Goal: Task Accomplishment & Management: Manage account settings

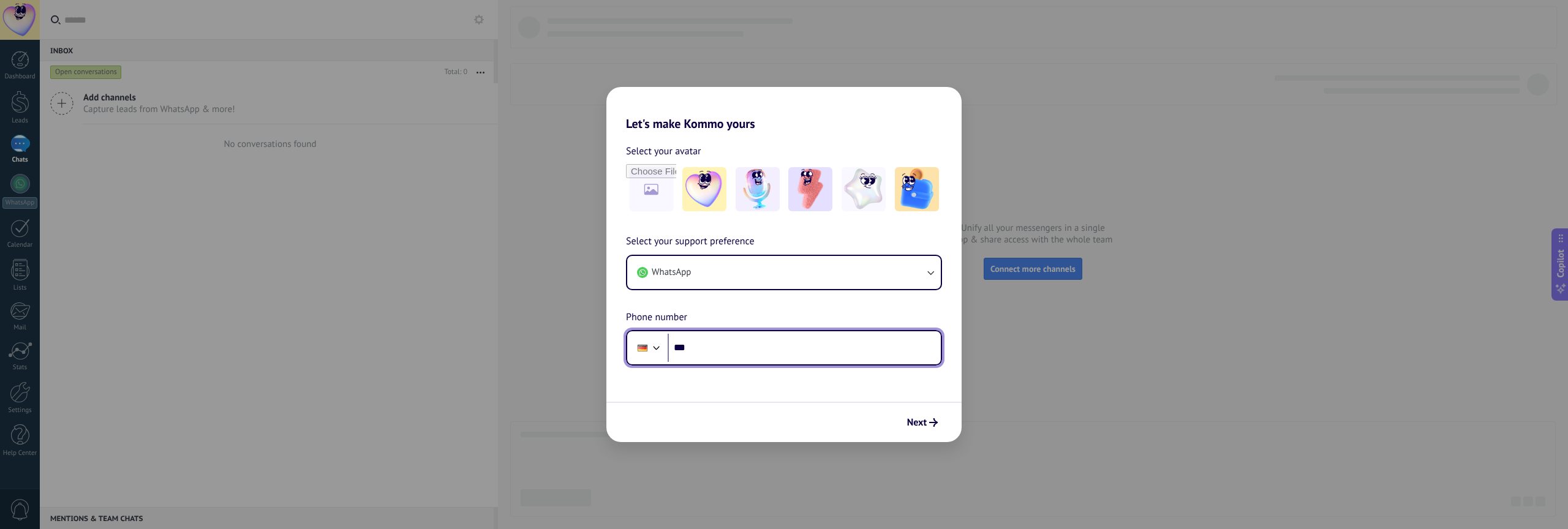
click at [655, 349] on div at bounding box center [657, 346] width 15 height 15
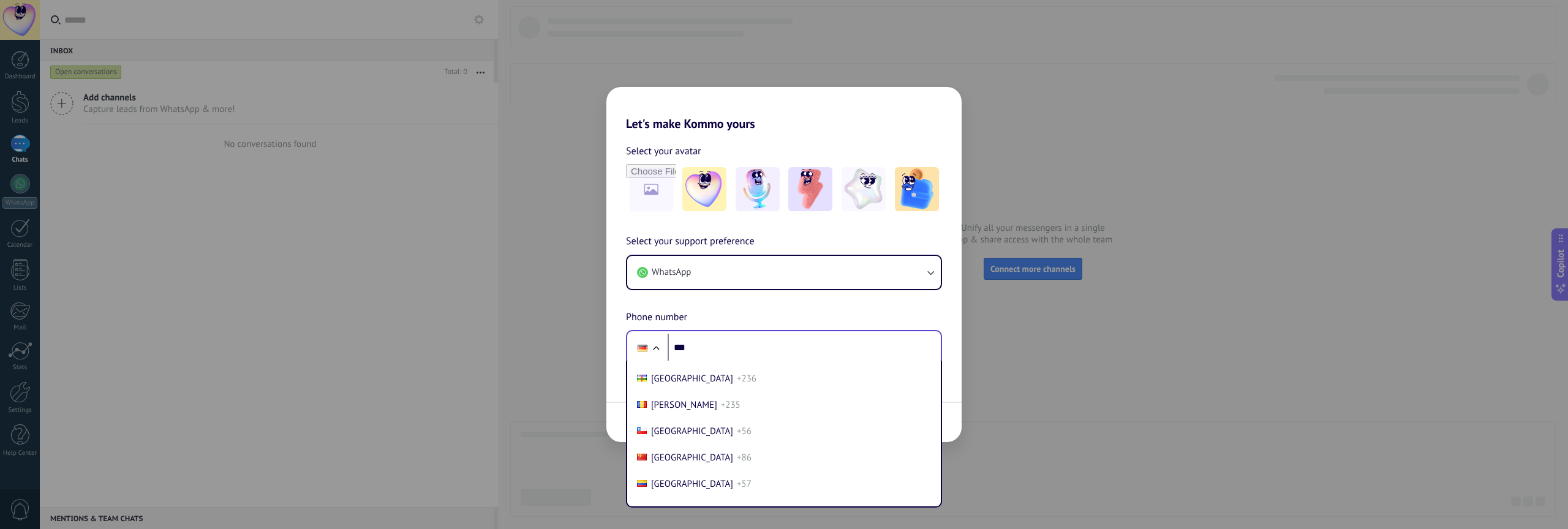
scroll to position [876, 0]
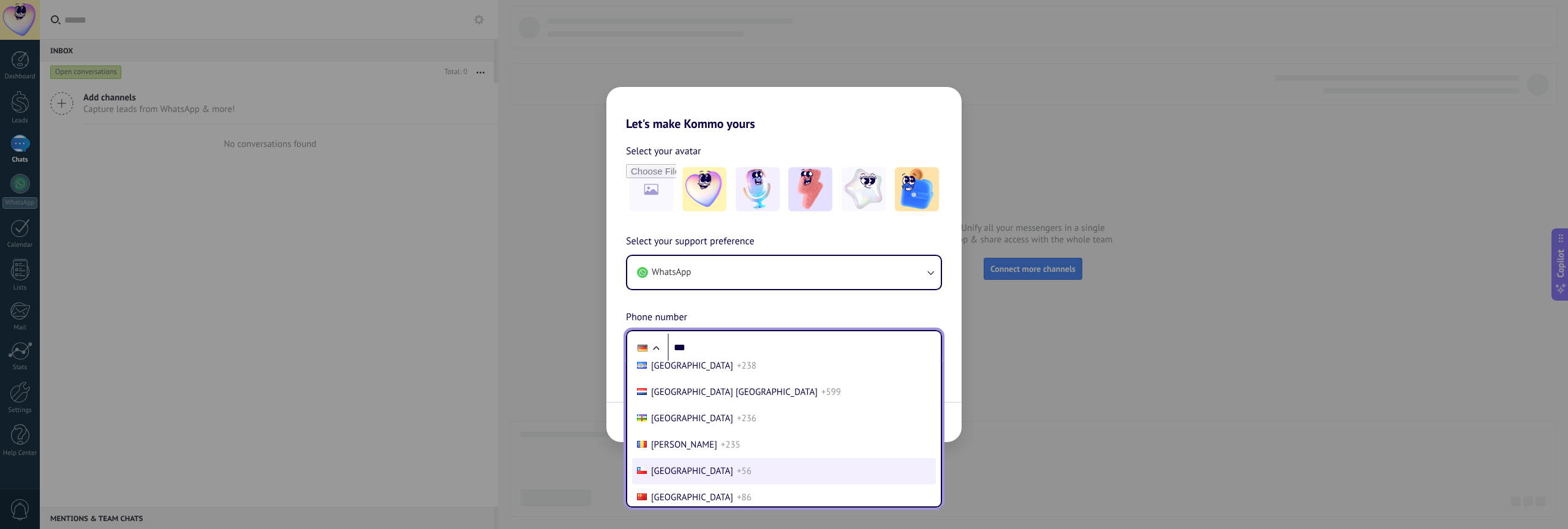
click at [699, 462] on li "Chile +56" at bounding box center [784, 471] width 304 height 27
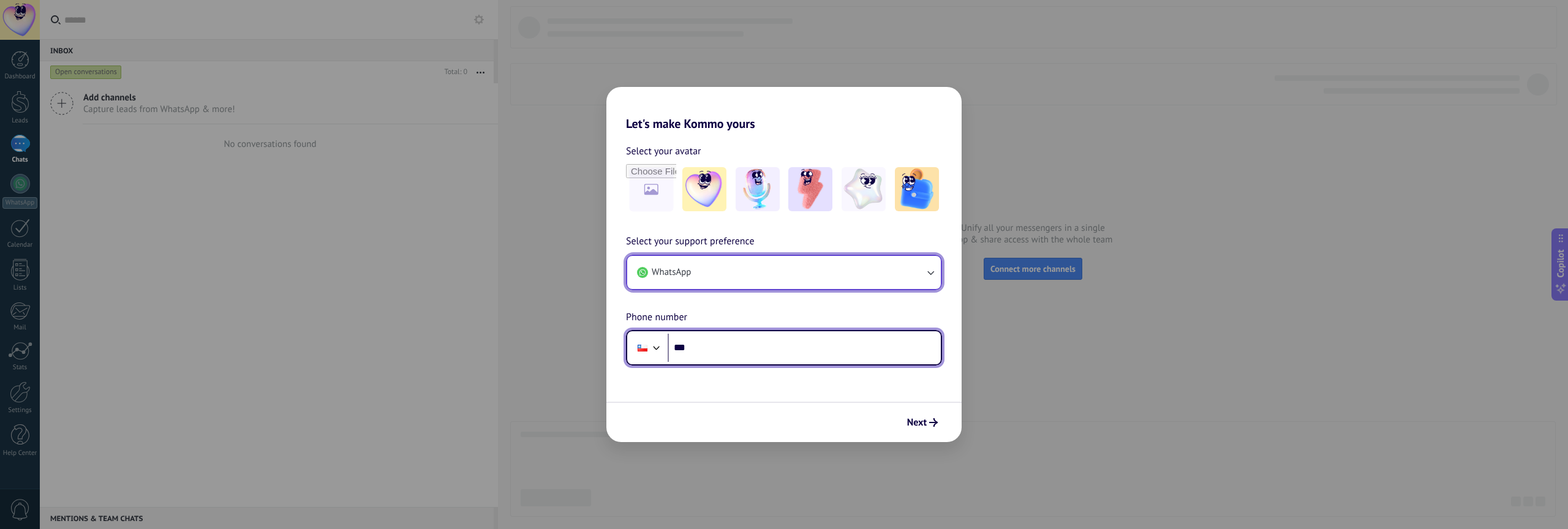
click at [924, 275] on icon "button" at bounding box center [930, 272] width 12 height 12
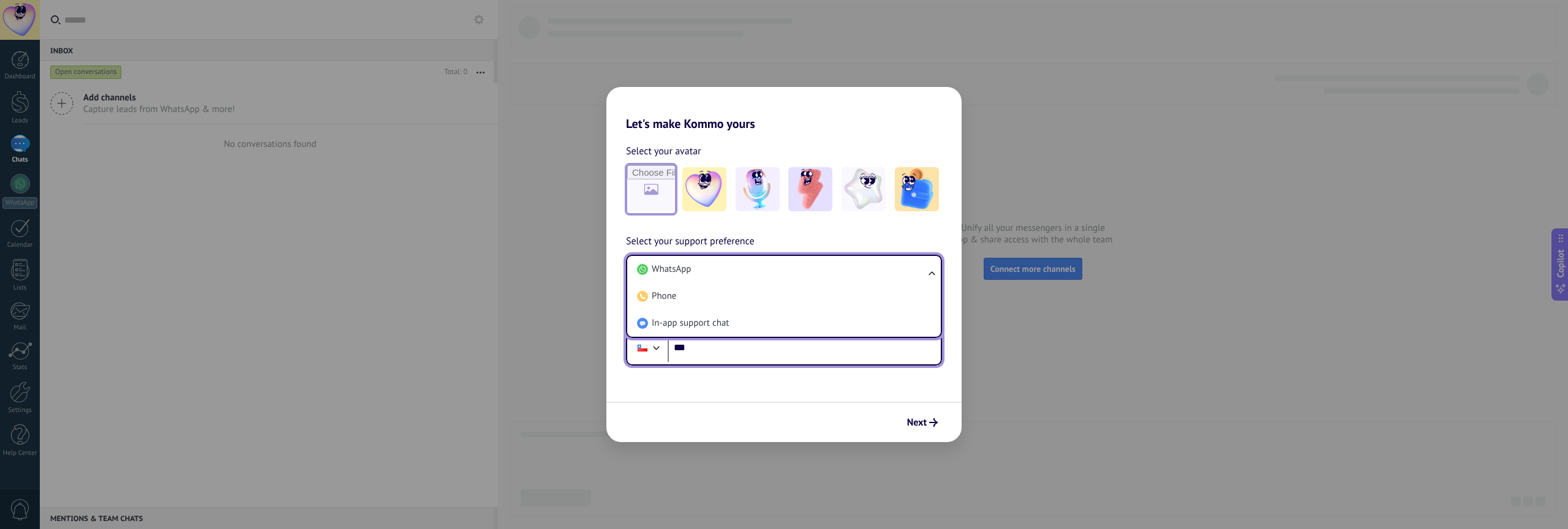
click at [652, 191] on input "file" at bounding box center [651, 189] width 47 height 47
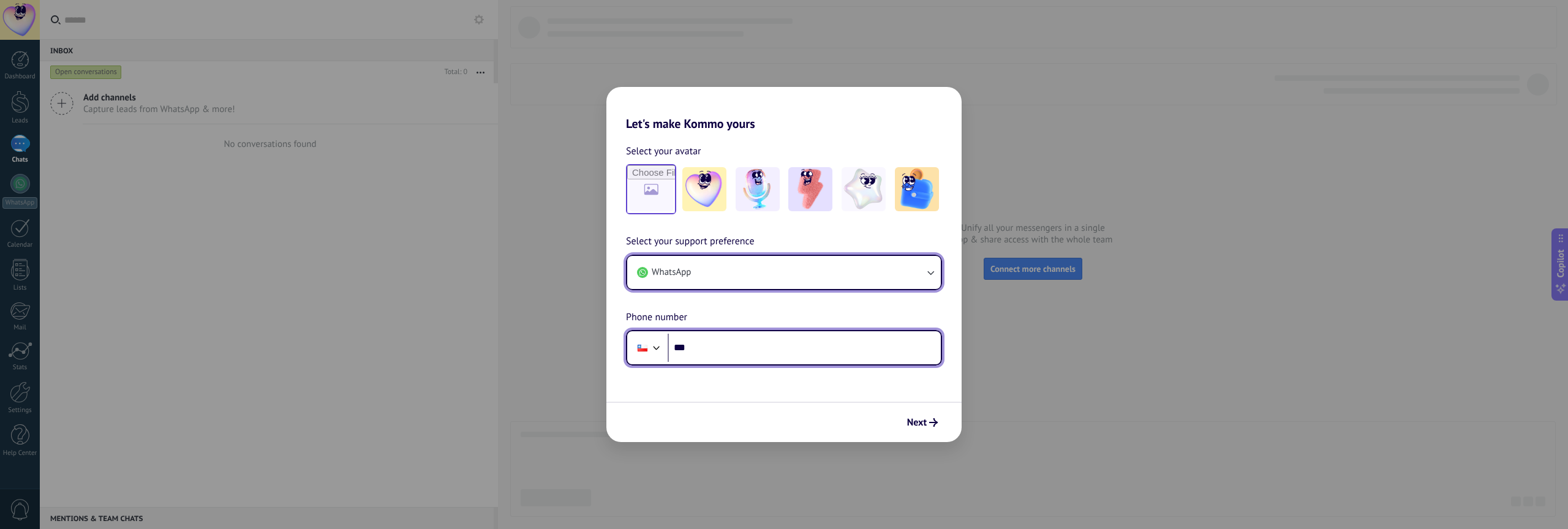
type input "**********"
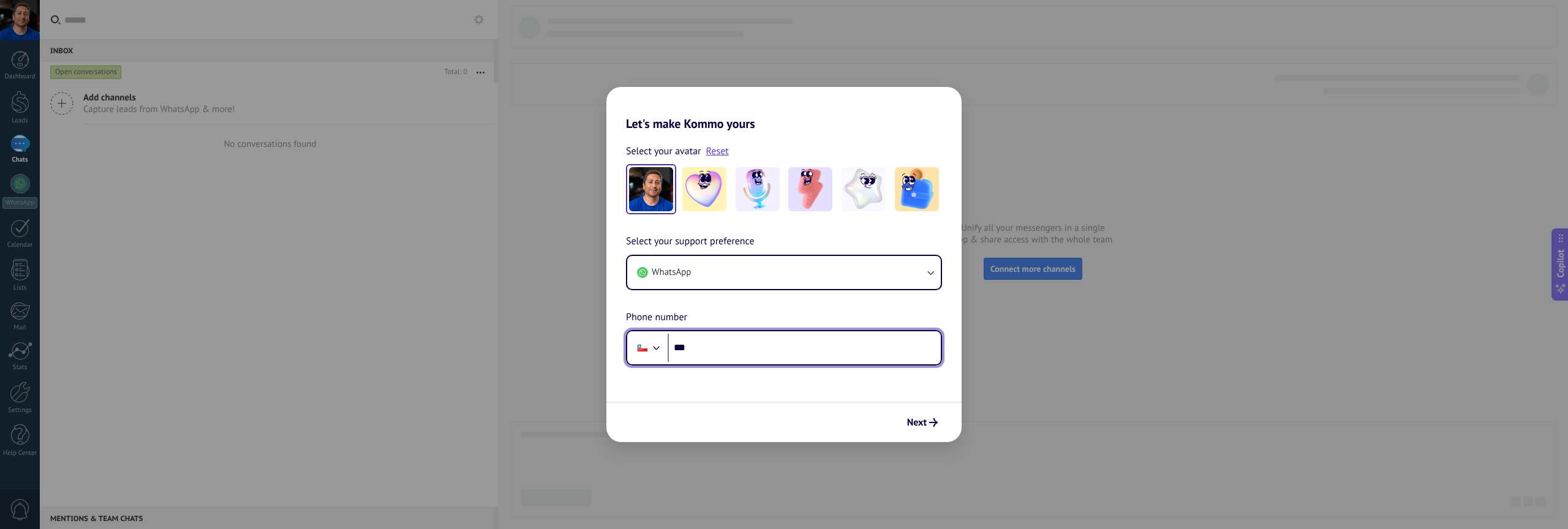
click at [821, 349] on input "***" at bounding box center [804, 347] width 274 height 29
type input "**********"
click at [920, 420] on span "Next" at bounding box center [917, 422] width 20 height 9
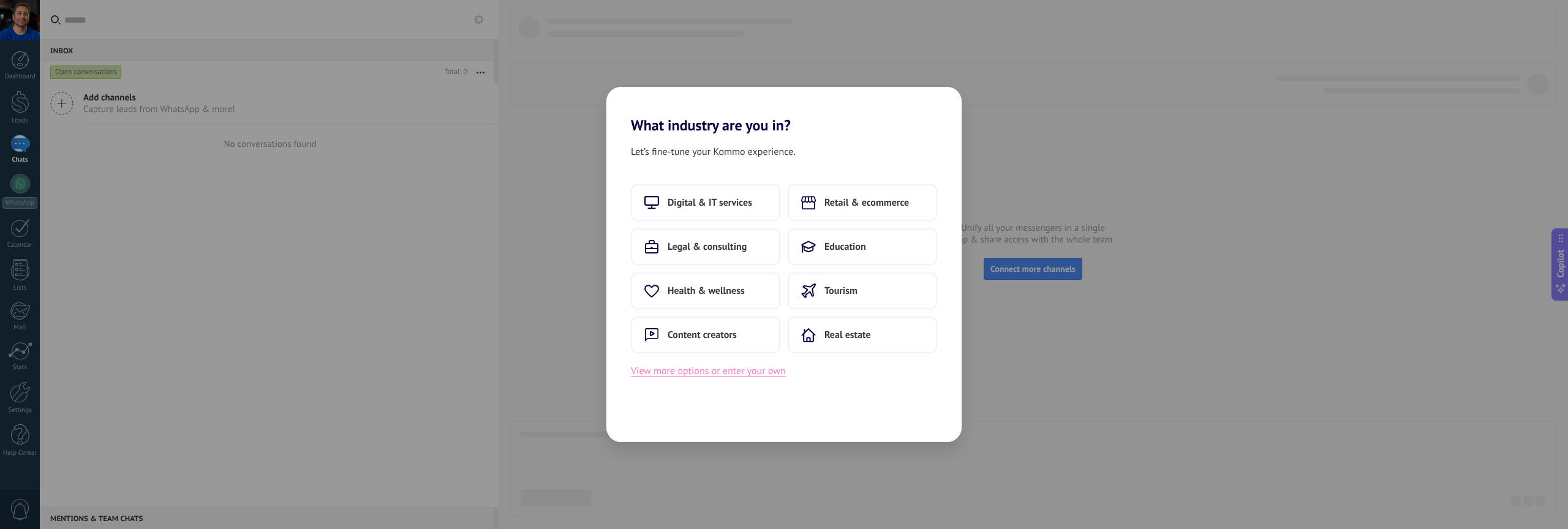
click at [754, 372] on button "View more options or enter your own" at bounding box center [708, 371] width 155 height 16
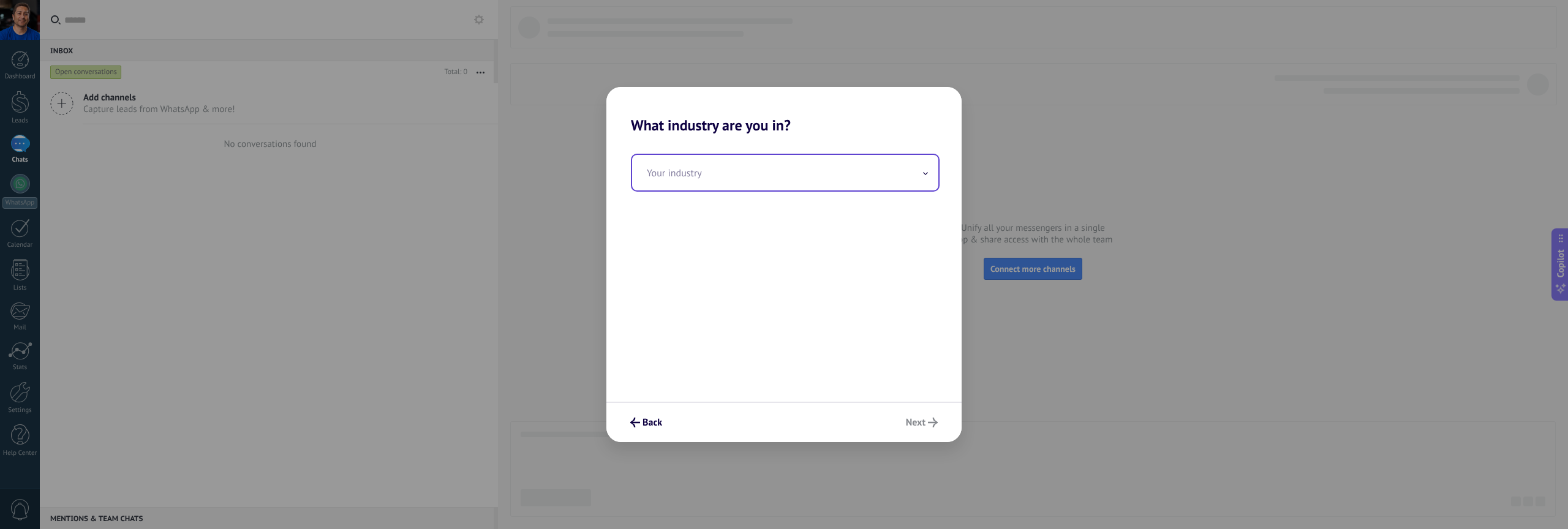
click at [812, 175] on input "text" at bounding box center [785, 173] width 306 height 36
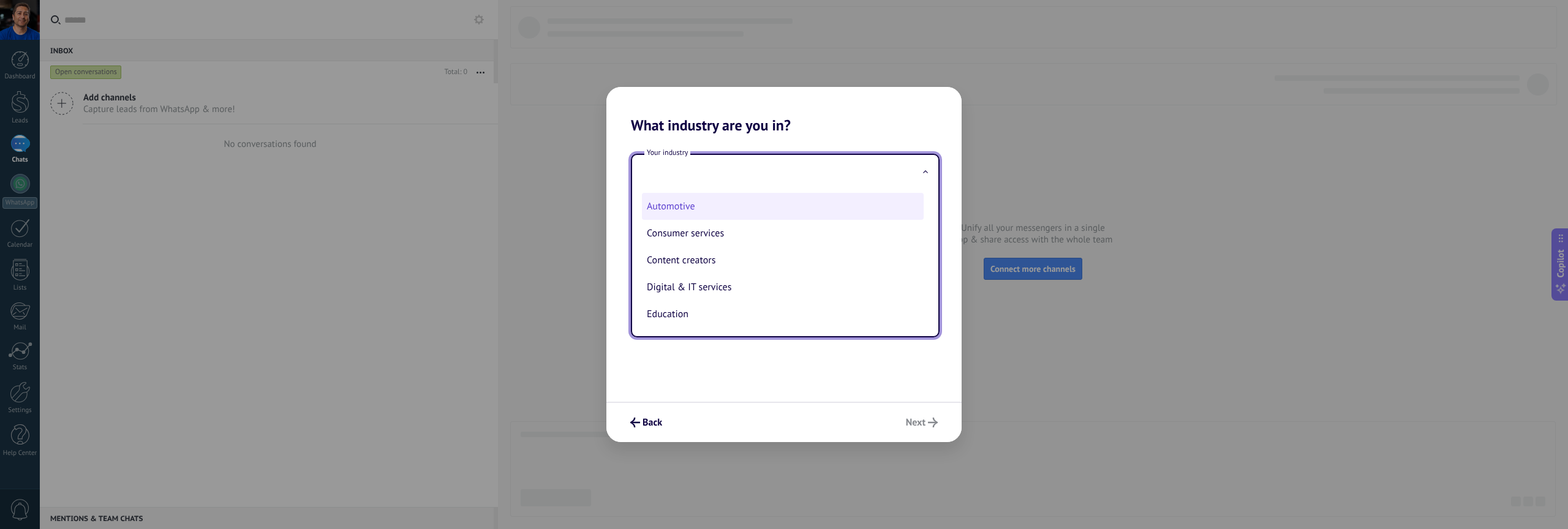
click at [765, 211] on li "Automotive" at bounding box center [782, 205] width 281 height 27
type input "**********"
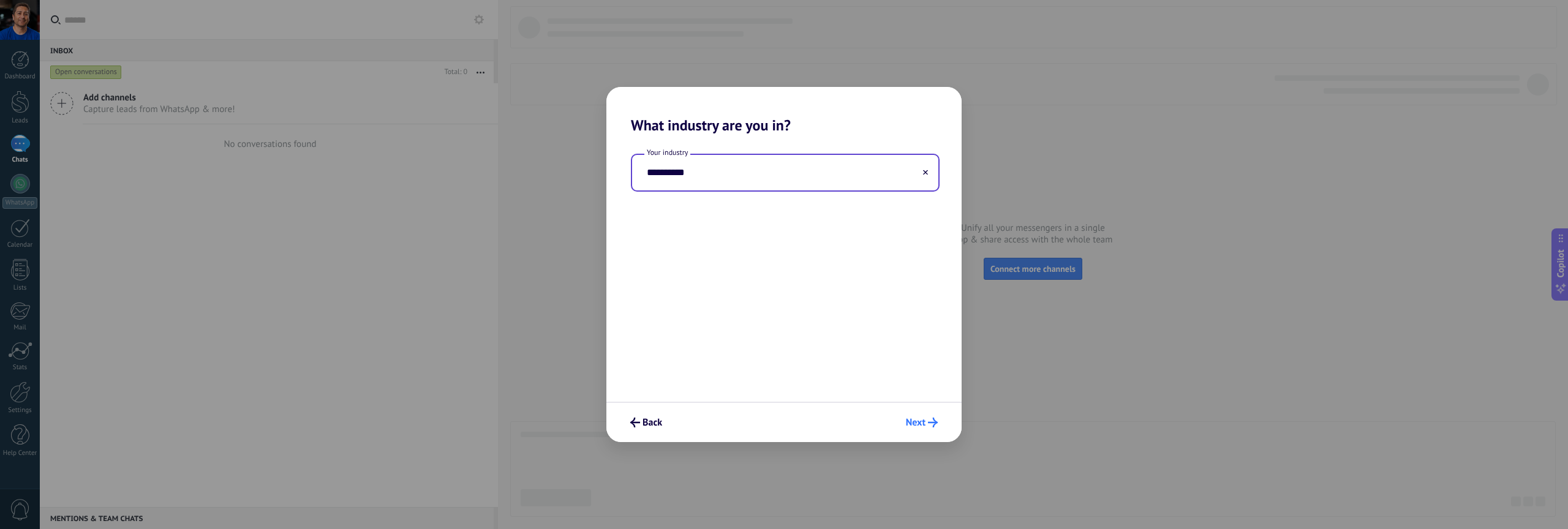
click at [938, 421] on button "Next" at bounding box center [921, 421] width 42 height 21
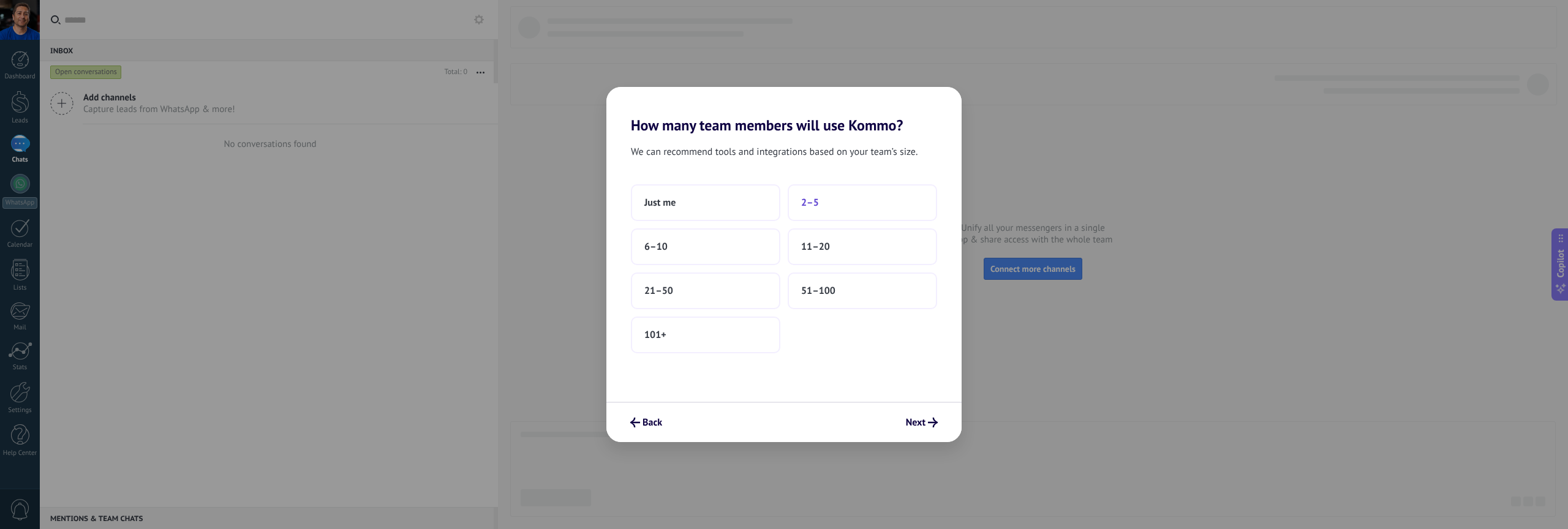
click at [821, 205] on button "2–5" at bounding box center [862, 202] width 149 height 37
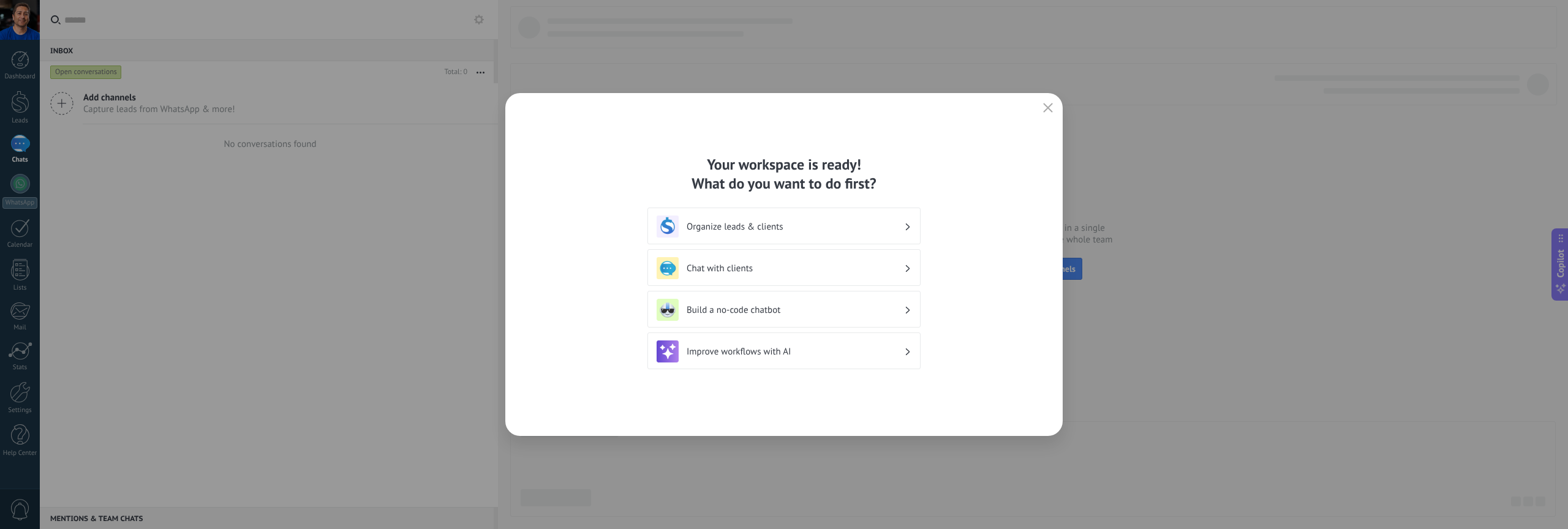
click at [791, 354] on h3 "Improve workflows with AI" at bounding box center [795, 351] width 217 height 12
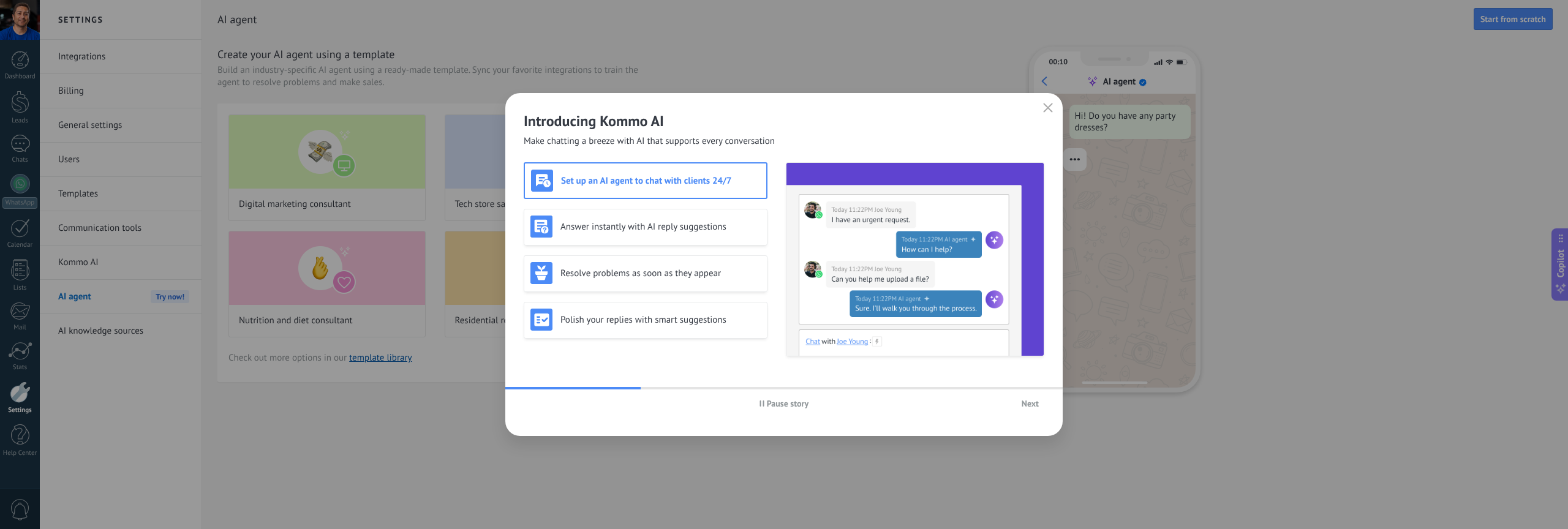
click at [1032, 401] on span "Next" at bounding box center [1030, 403] width 17 height 9
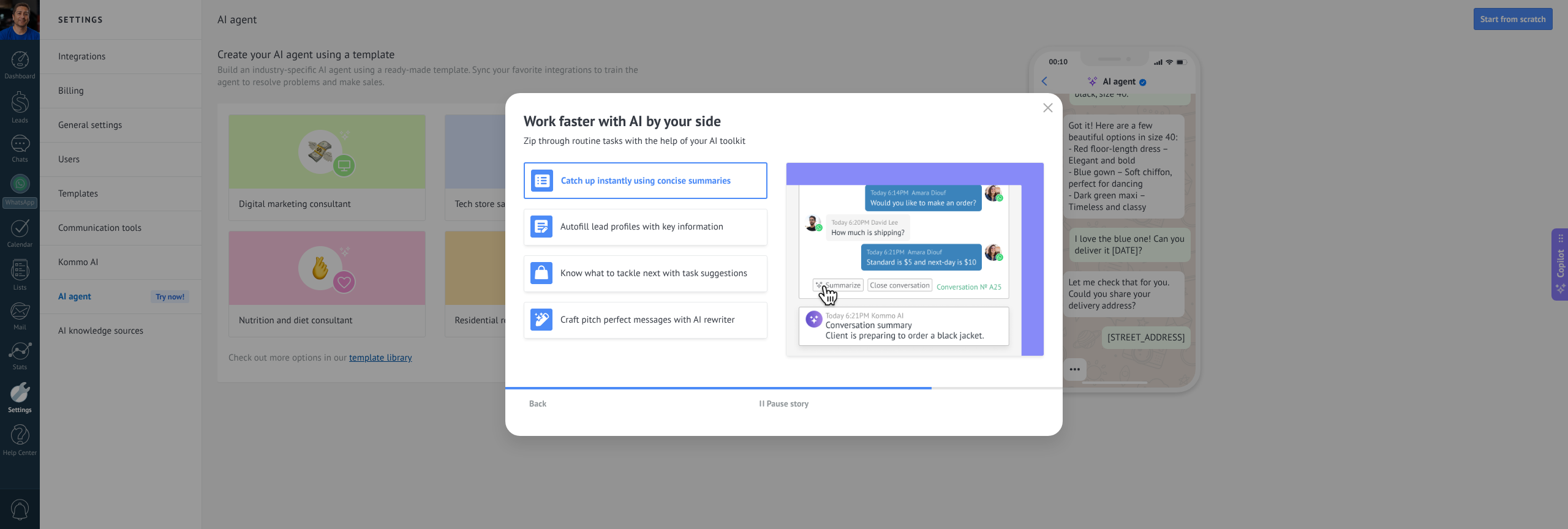
scroll to position [199, 0]
click at [673, 230] on h3 "Autofill lead profiles with key information" at bounding box center [661, 227] width 200 height 12
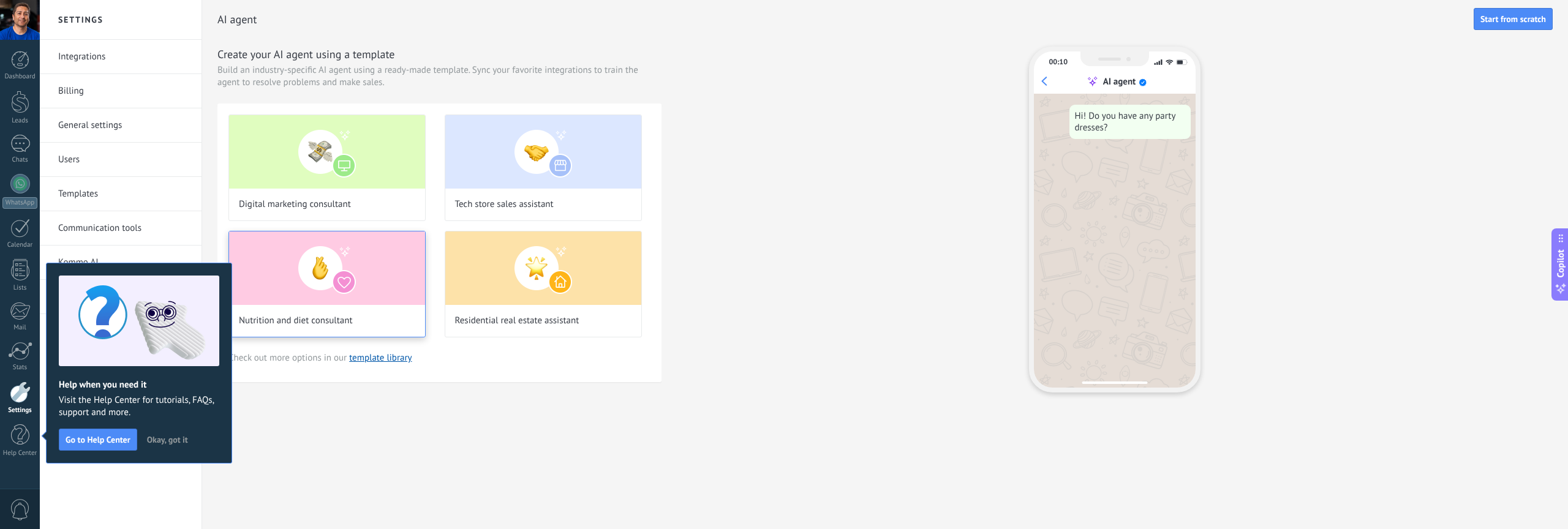
scroll to position [0, 0]
click at [180, 436] on span "Okay, got it" at bounding box center [168, 439] width 41 height 9
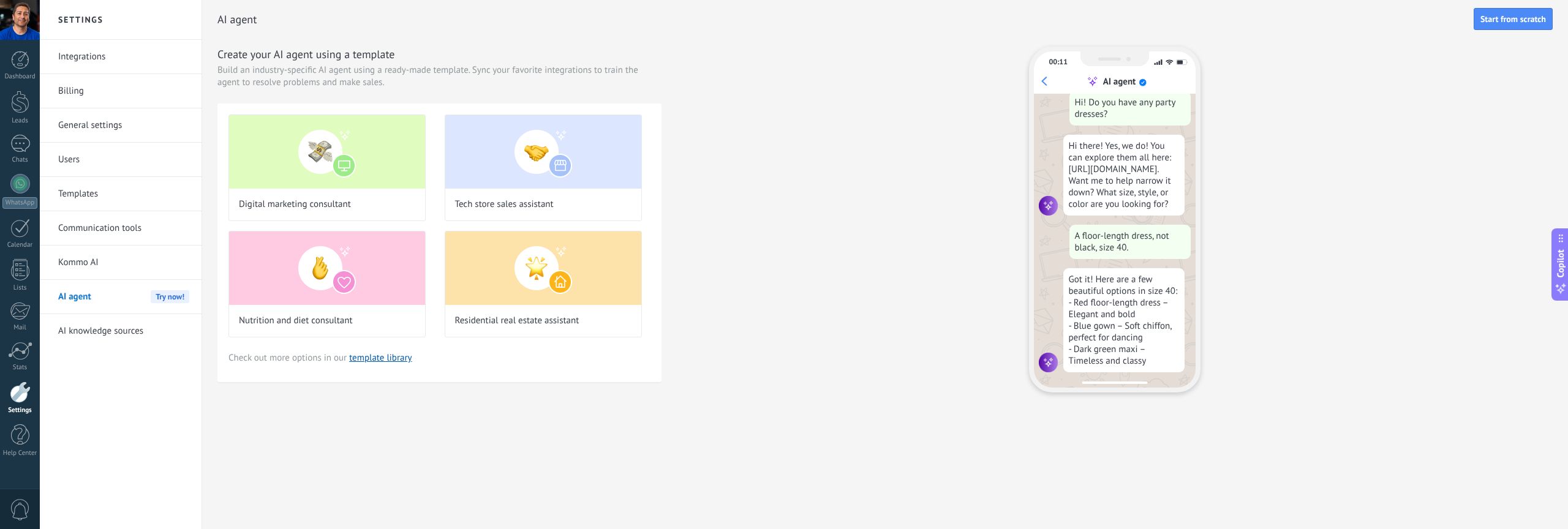
scroll to position [25, 0]
click at [399, 360] on link "template library" at bounding box center [380, 358] width 62 height 12
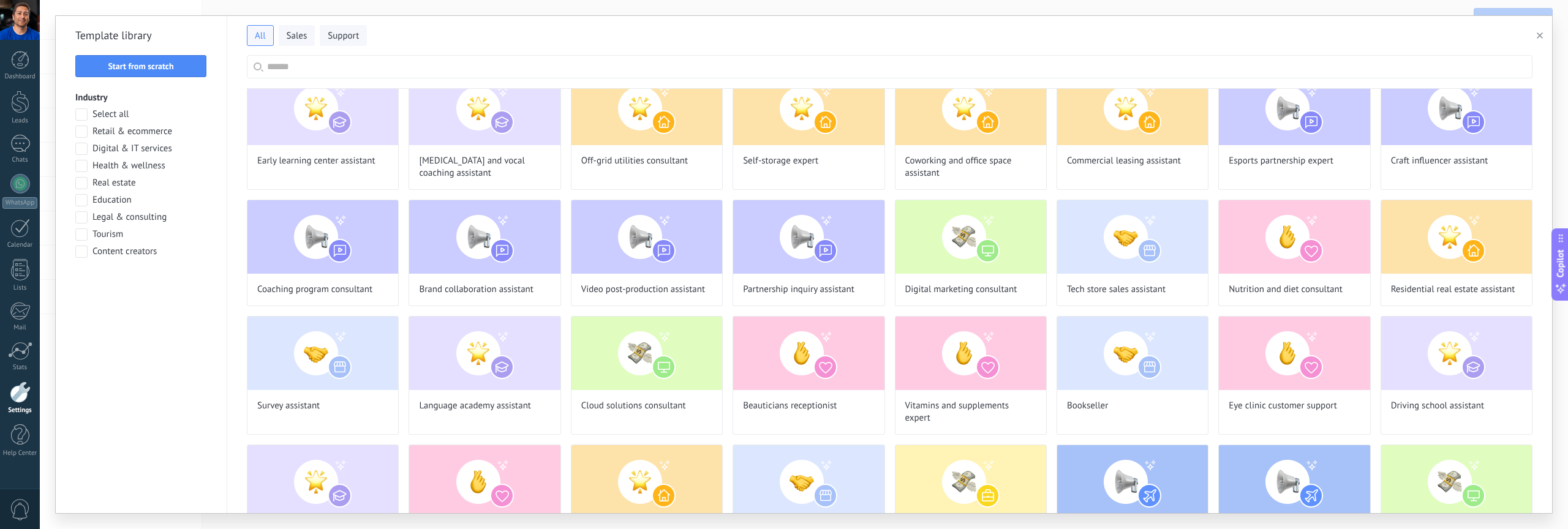
scroll to position [822, 0]
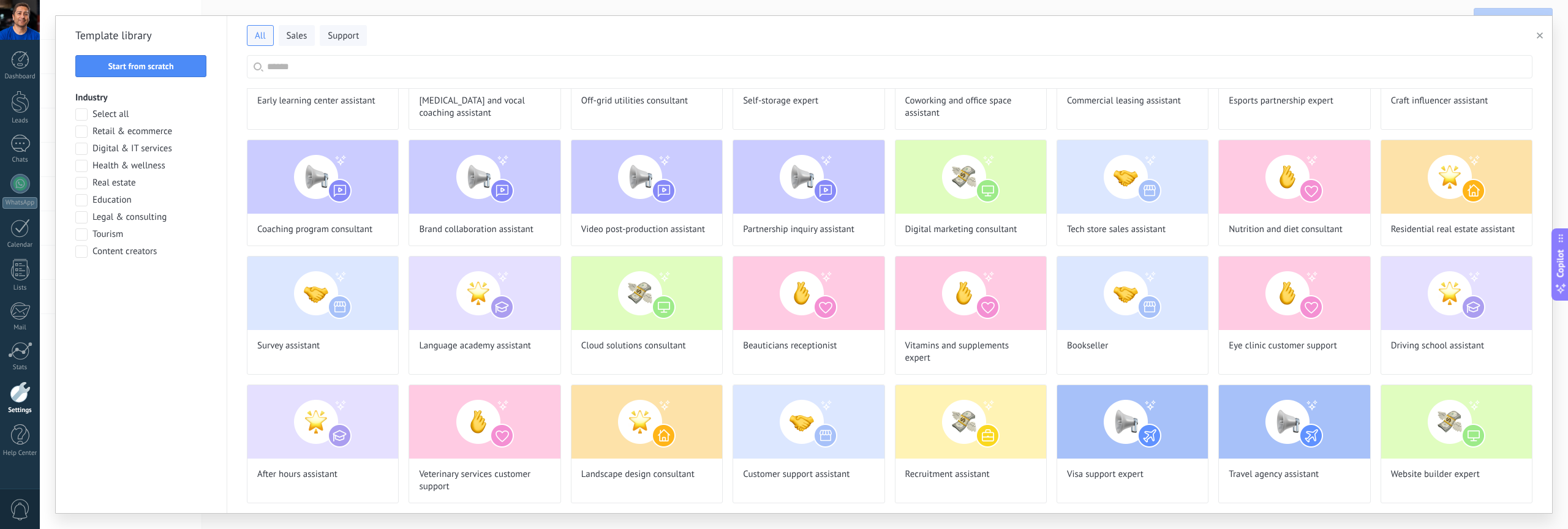
click at [1541, 35] on icon "button" at bounding box center [1539, 36] width 6 height 6
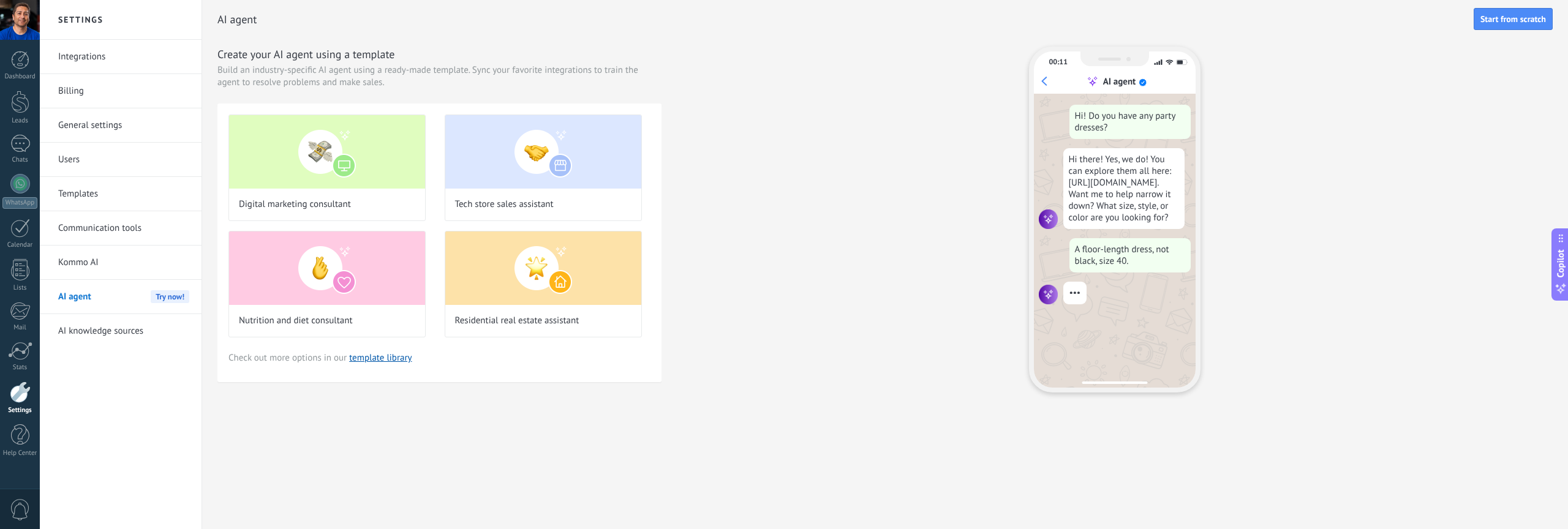
click at [101, 126] on link "General settings" at bounding box center [123, 125] width 131 height 35
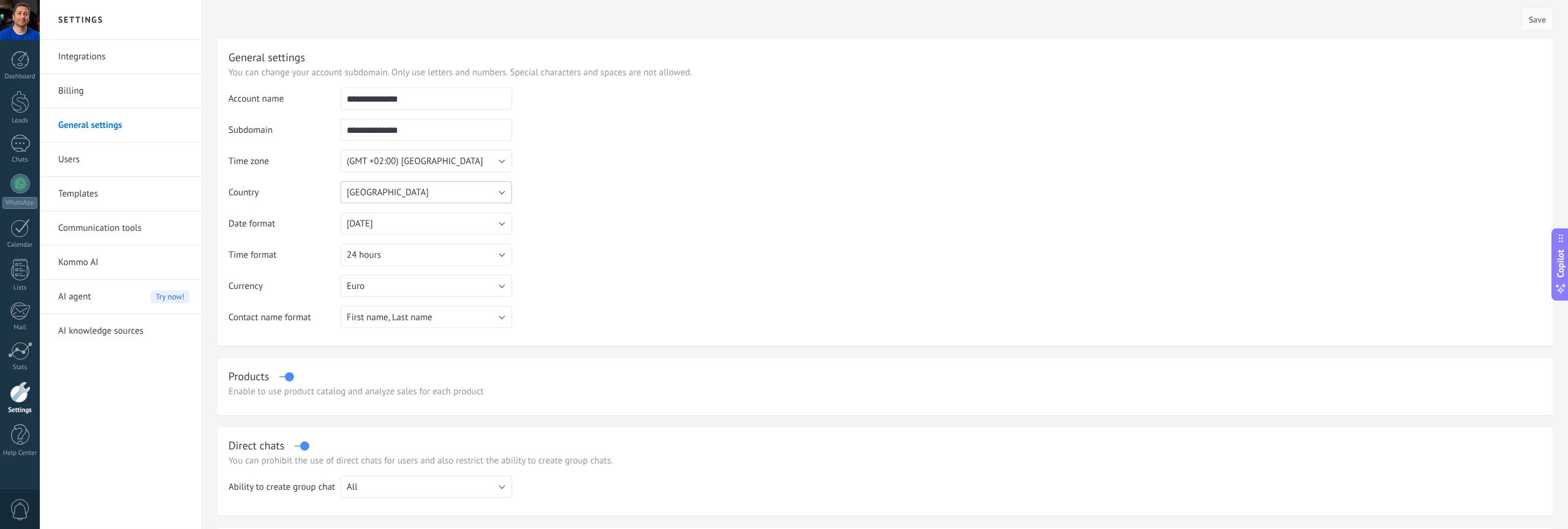
click at [496, 189] on button "[GEOGRAPHIC_DATA]" at bounding box center [427, 192] width 172 height 22
click at [383, 239] on span "[GEOGRAPHIC_DATA]" at bounding box center [420, 245] width 175 height 12
click at [498, 161] on button "(GMT +02:00) [GEOGRAPHIC_DATA]" at bounding box center [427, 161] width 172 height 22
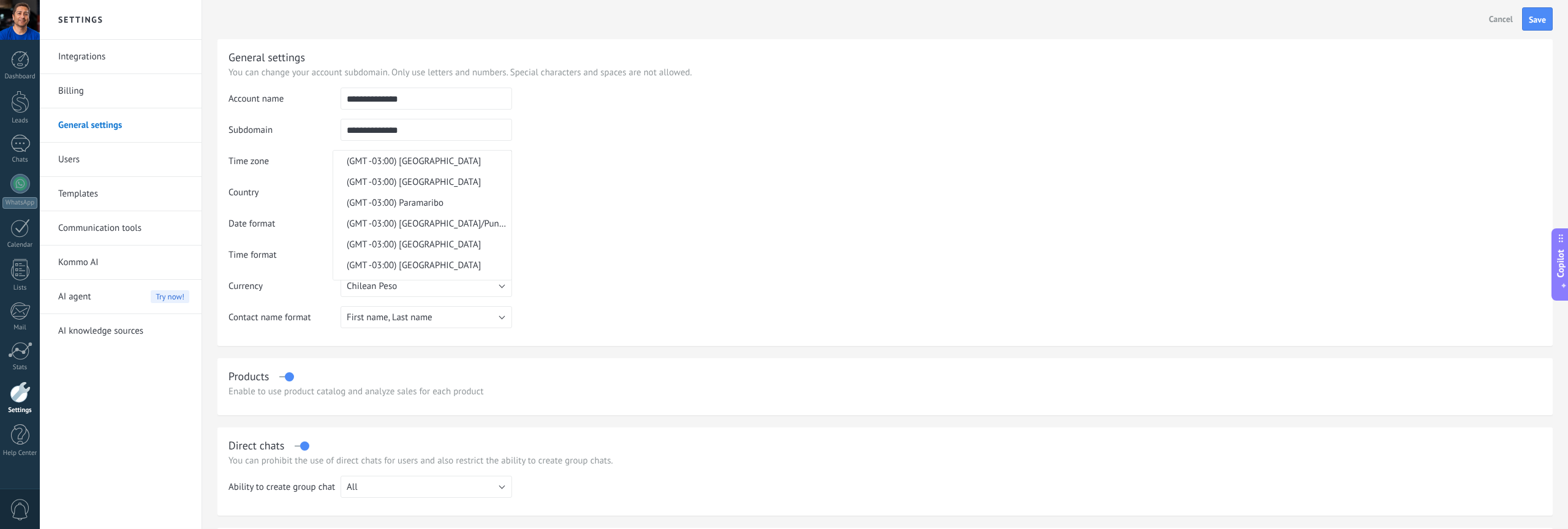
scroll to position [6081, 0]
click at [485, 244] on span "(GMT -03:00) [PERSON_NAME]" at bounding box center [420, 242] width 175 height 12
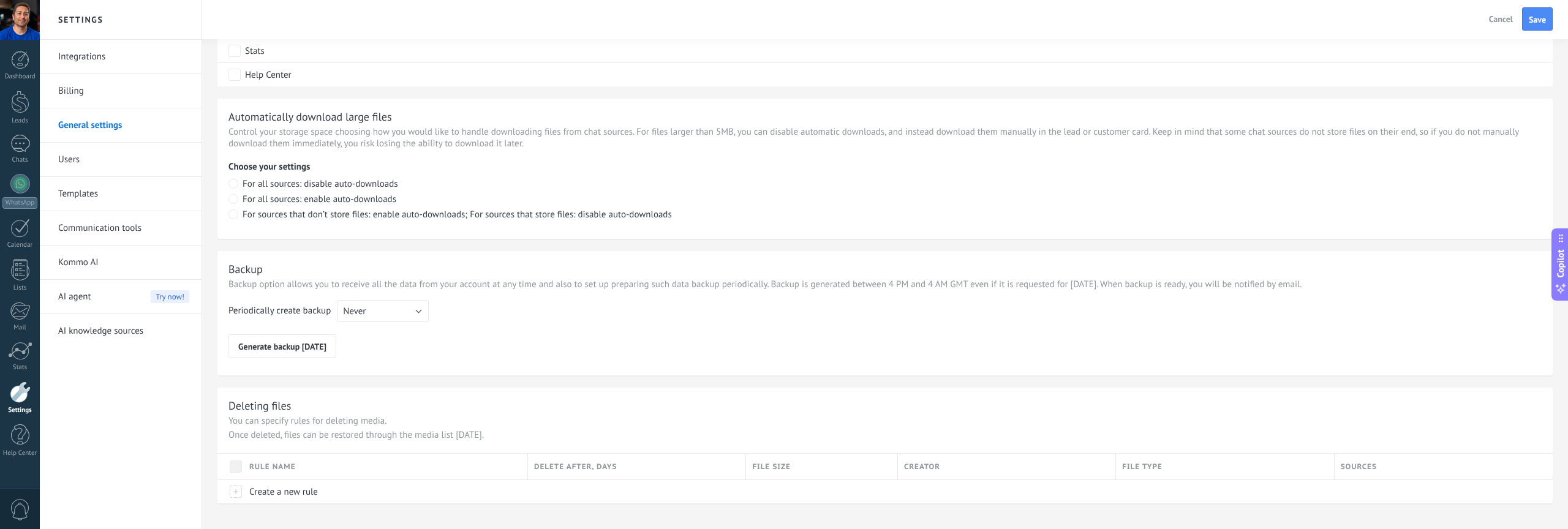
scroll to position [747, 0]
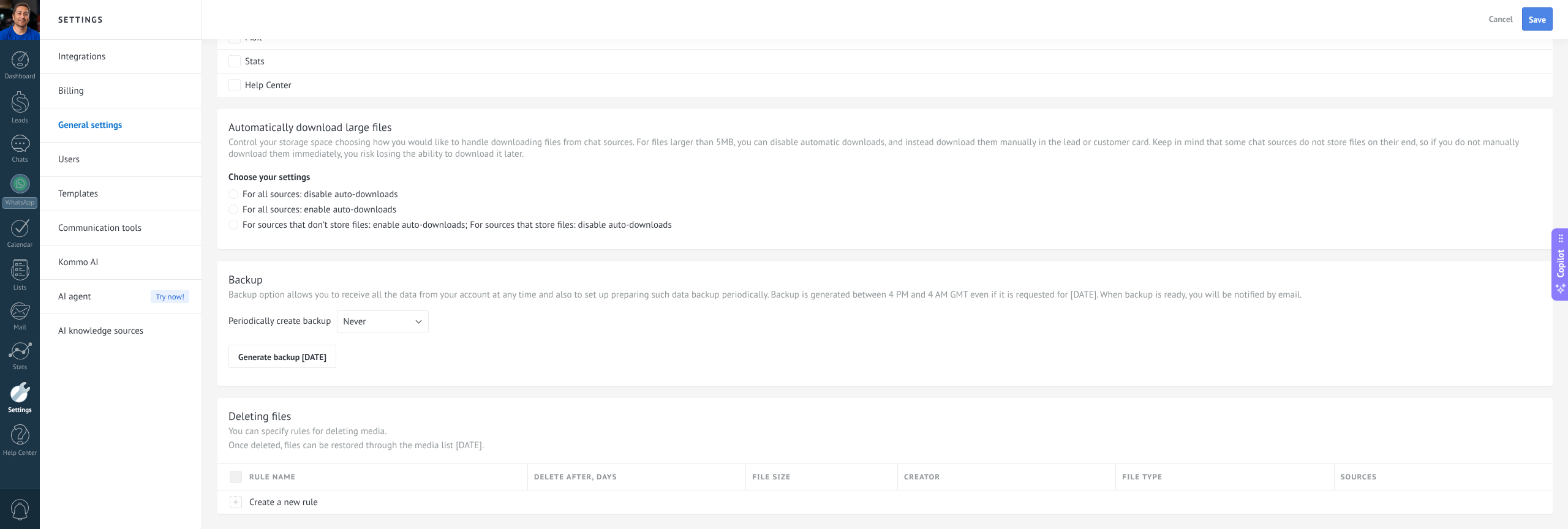
click at [1531, 24] on span "Save" at bounding box center [1536, 20] width 17 height 9
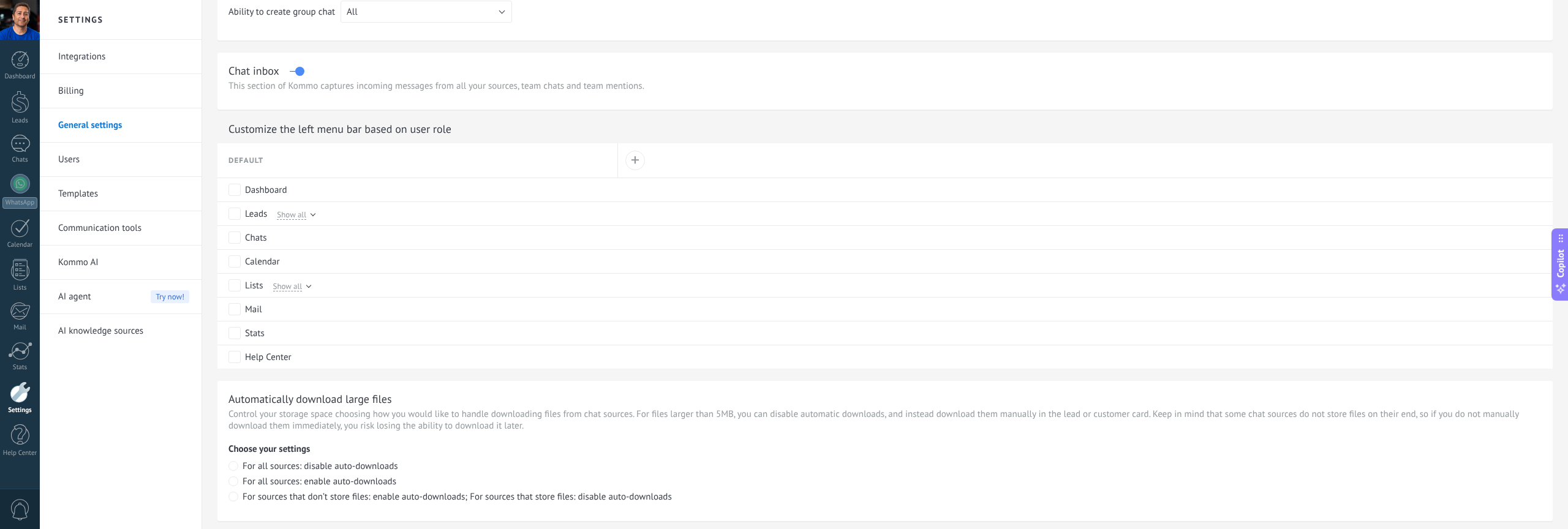
scroll to position [772, 0]
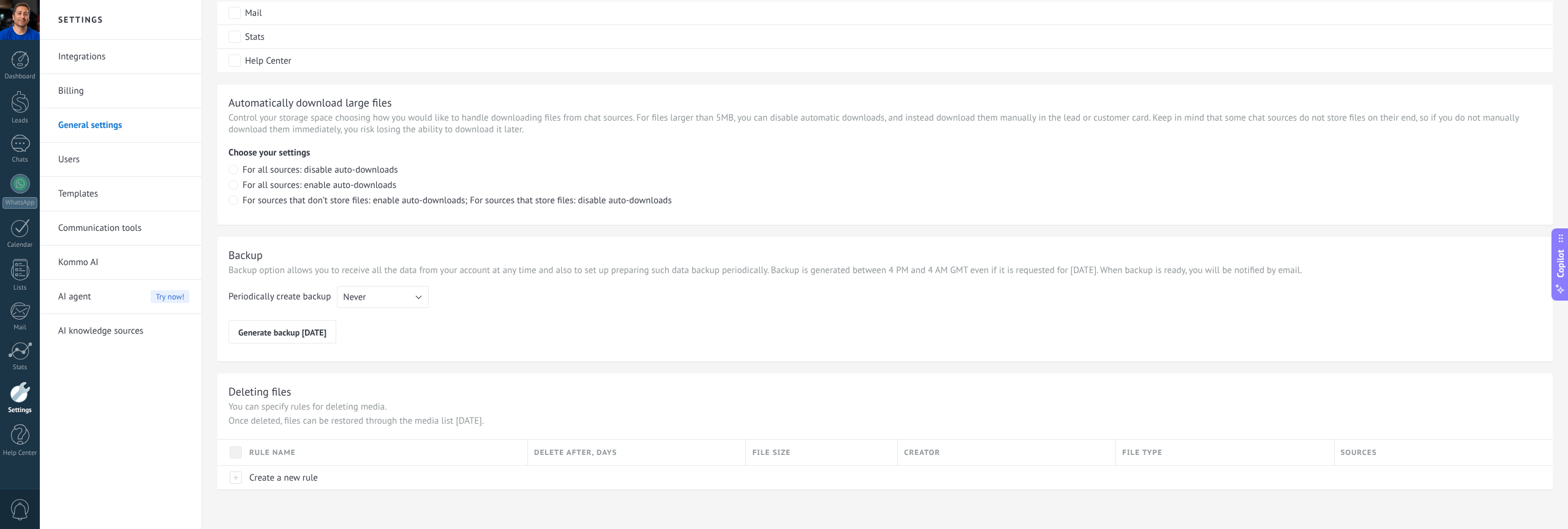
click at [91, 229] on link "Communication tools" at bounding box center [123, 228] width 131 height 35
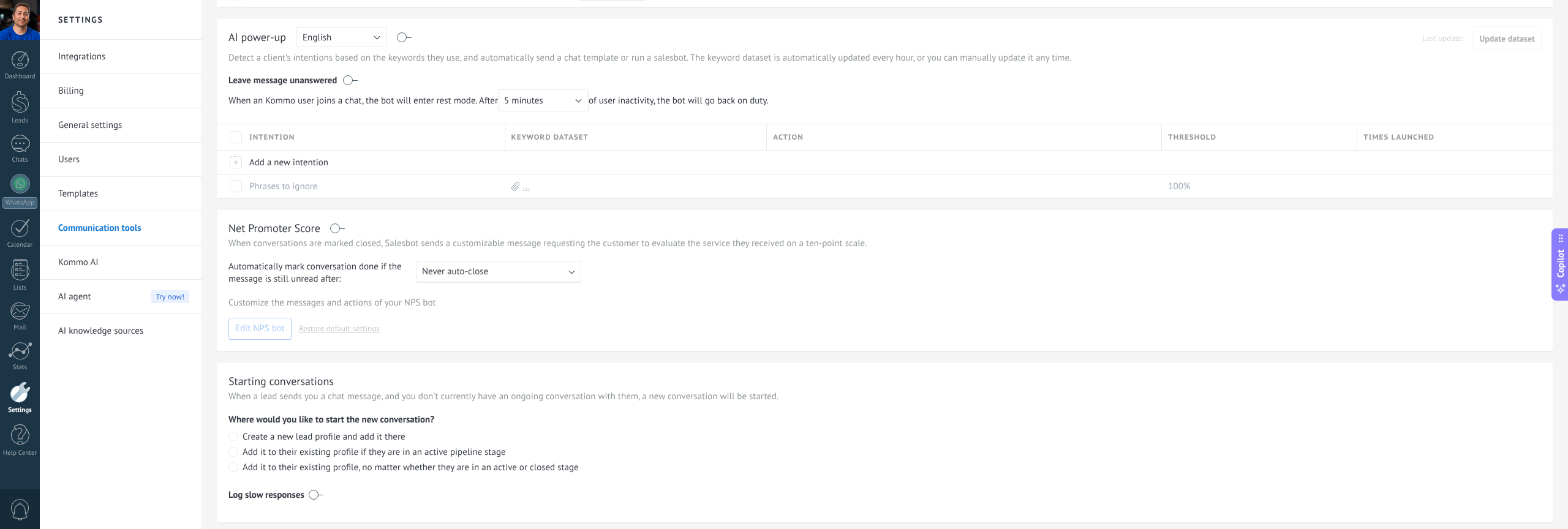
scroll to position [231, 0]
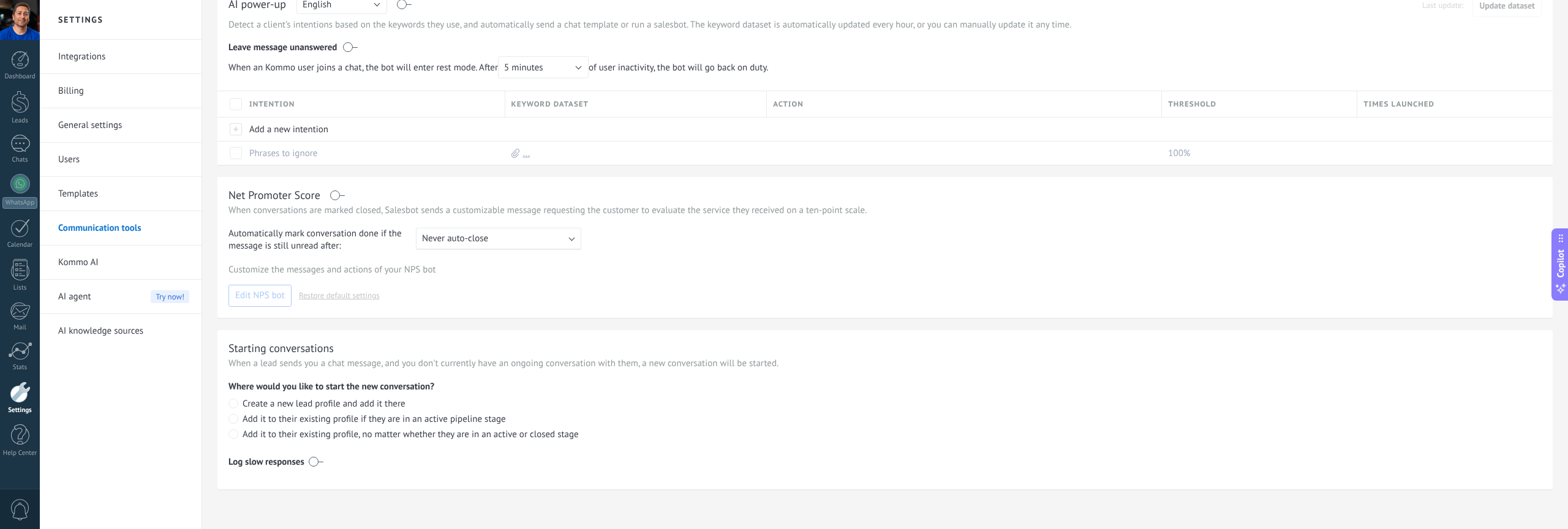
click at [78, 156] on link "Users" at bounding box center [123, 160] width 131 height 35
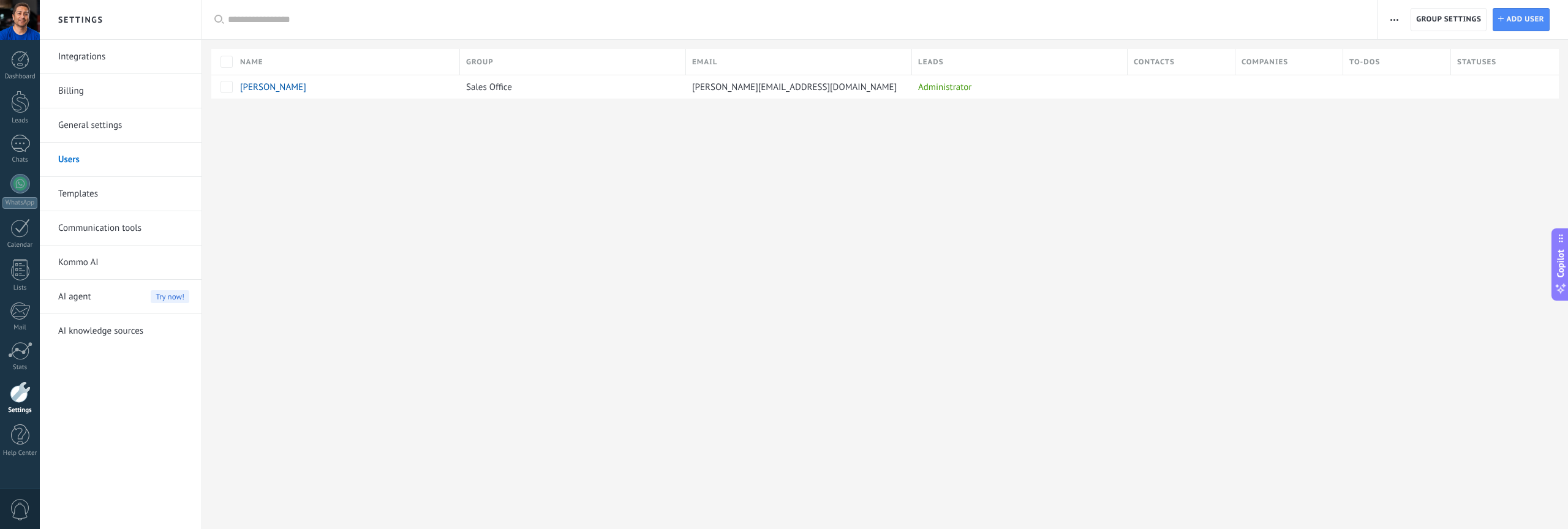
click at [96, 128] on link "General settings" at bounding box center [123, 125] width 131 height 35
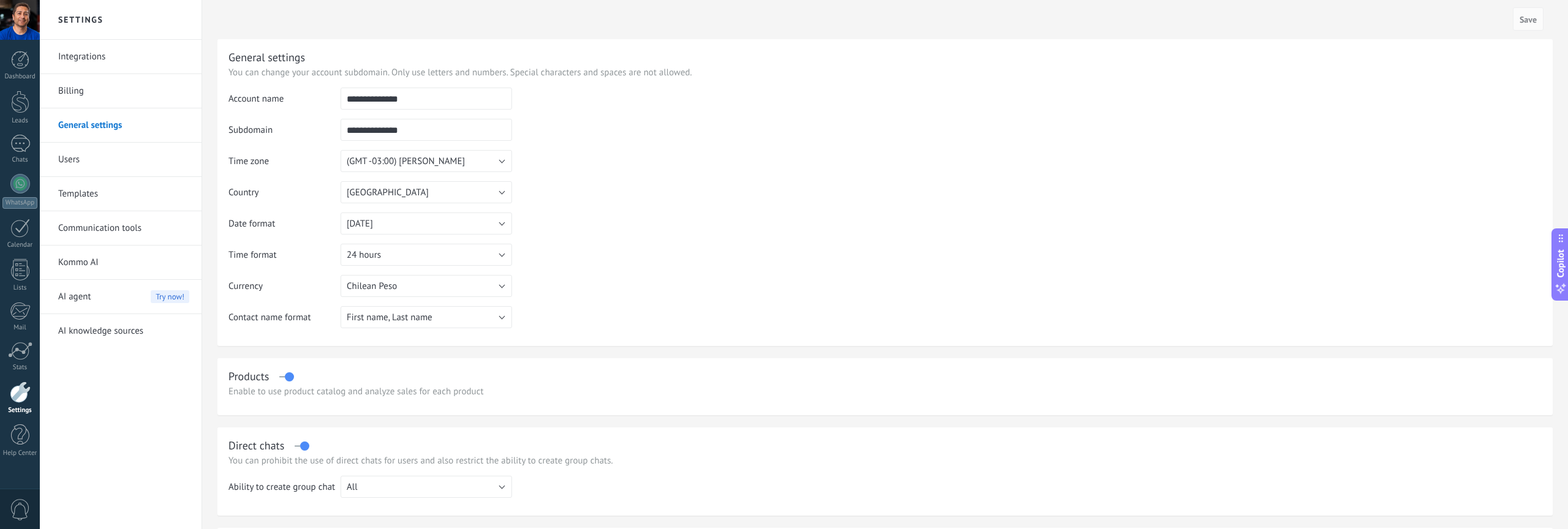
click at [88, 286] on span "AI agent" at bounding box center [74, 296] width 33 height 35
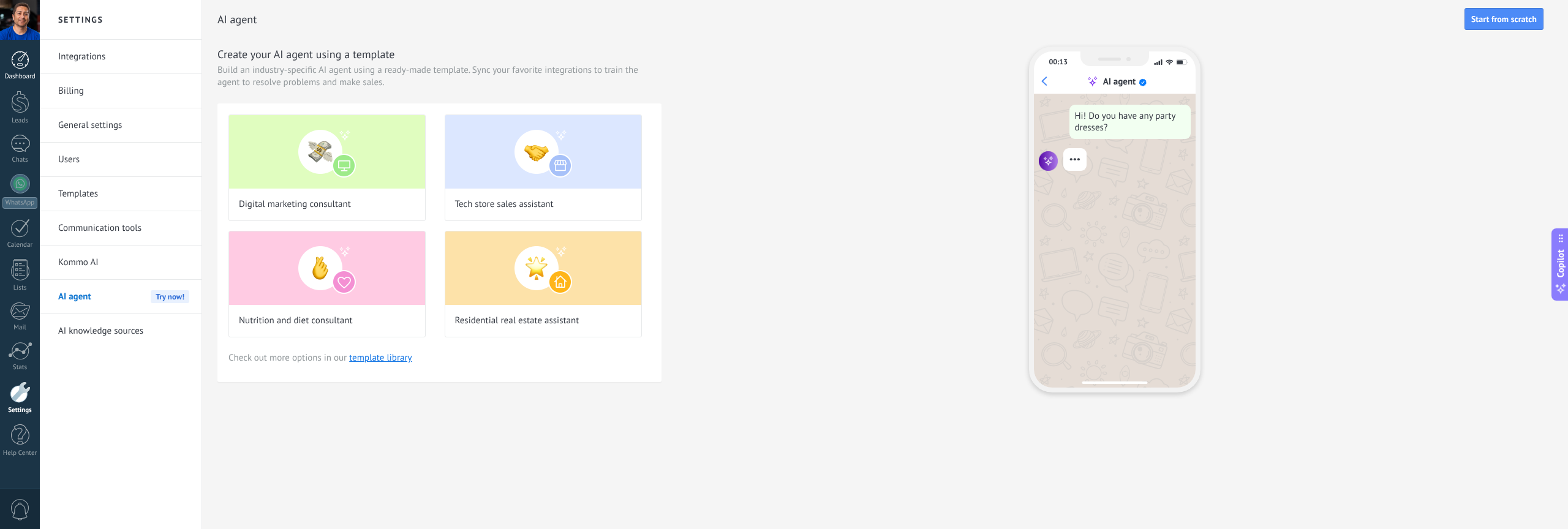
click at [19, 70] on link "Dashboard" at bounding box center [20, 65] width 39 height 30
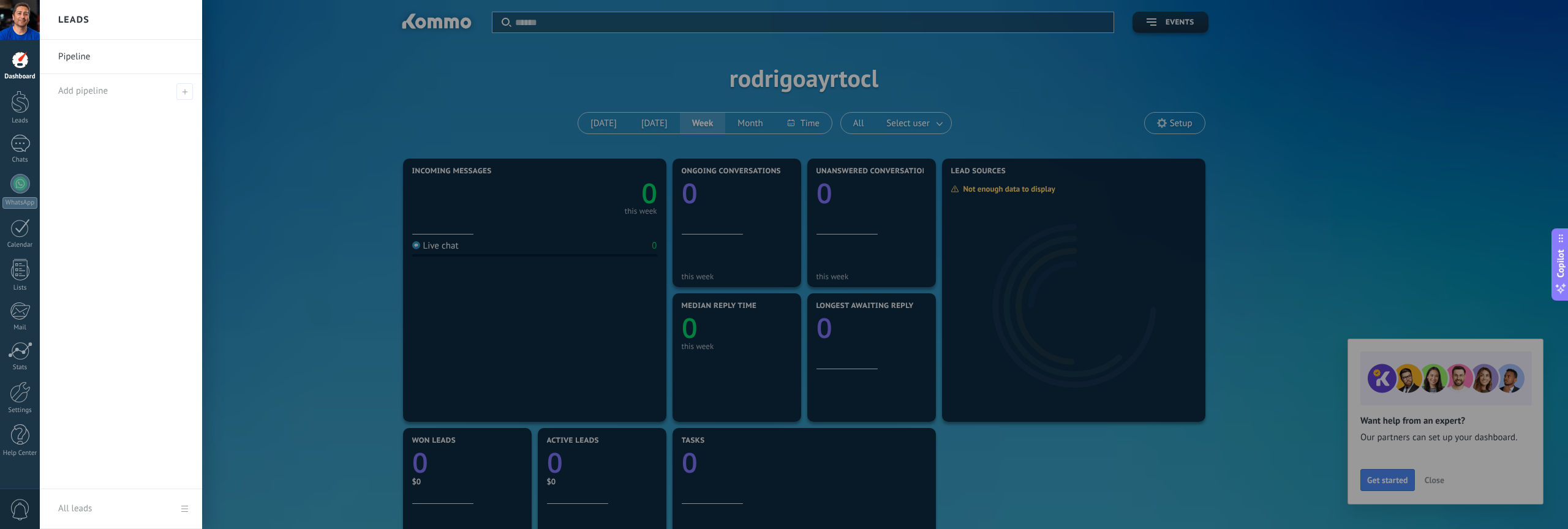
click at [1384, 238] on div at bounding box center [823, 264] width 1568 height 529
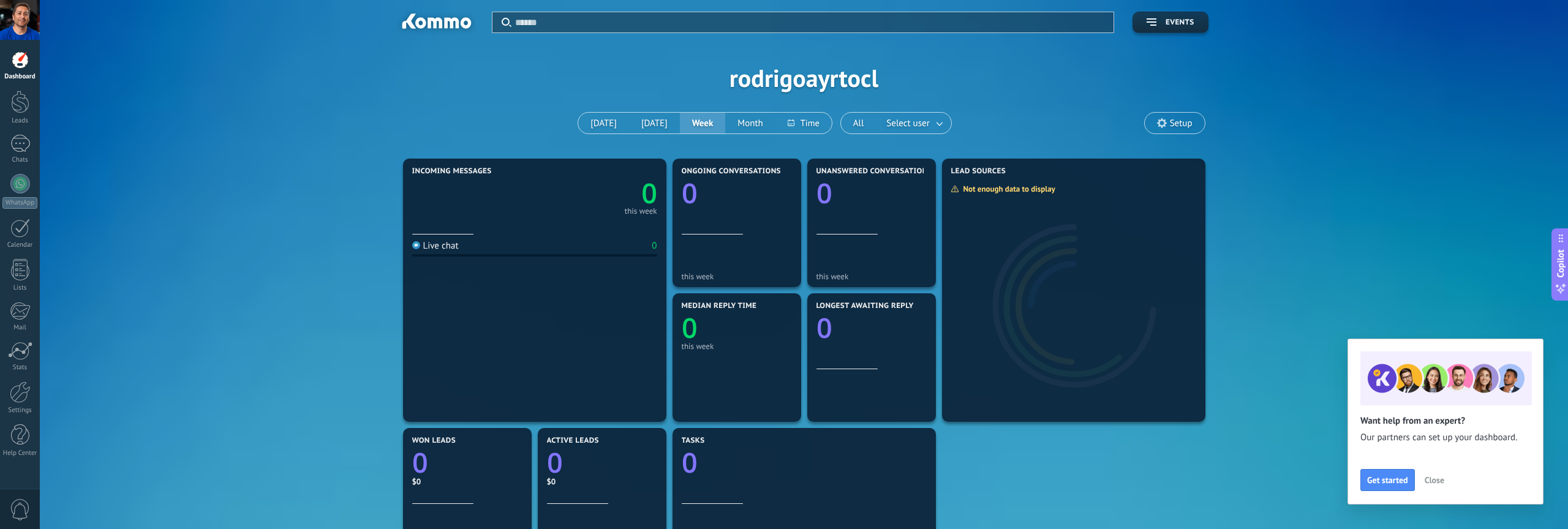
click at [1167, 125] on span "Setup" at bounding box center [1174, 122] width 60 height 21
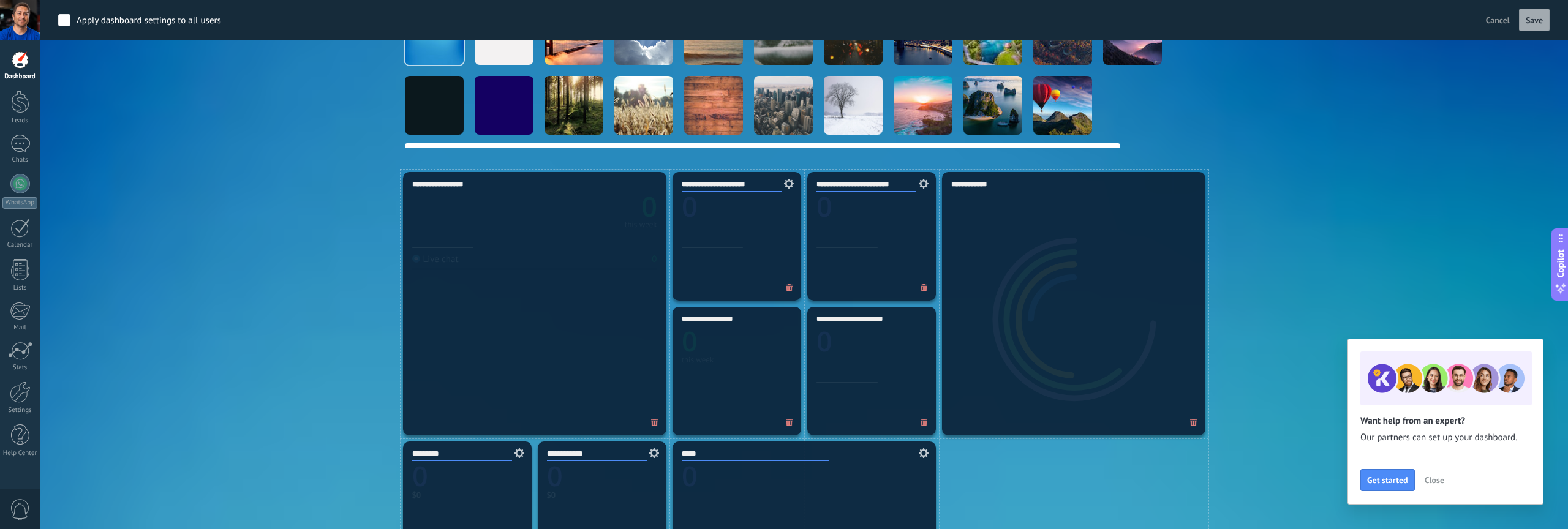
scroll to position [167, 0]
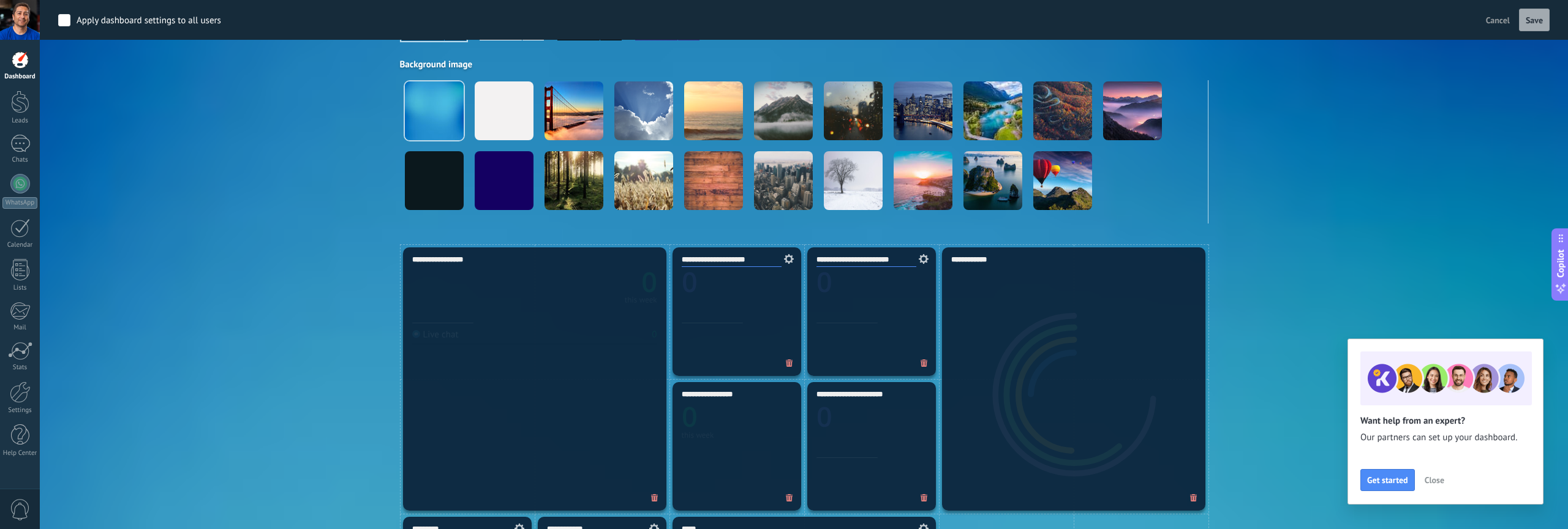
click at [1499, 27] on button "Cancel" at bounding box center [1498, 20] width 34 height 19
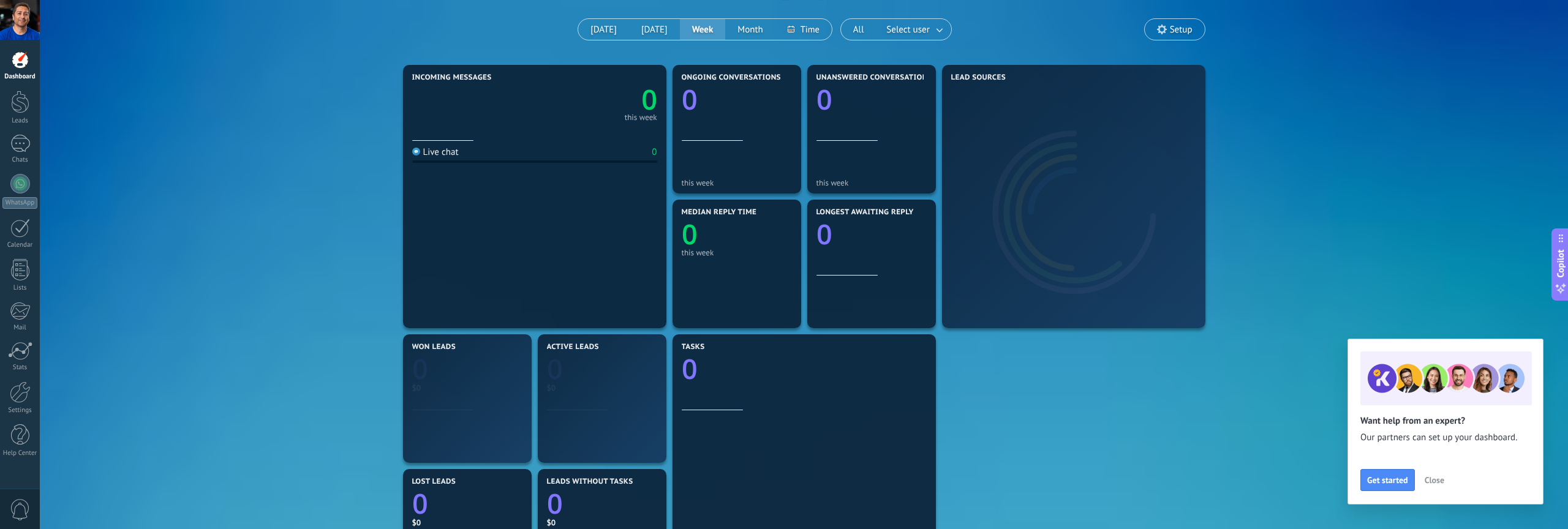
scroll to position [0, 0]
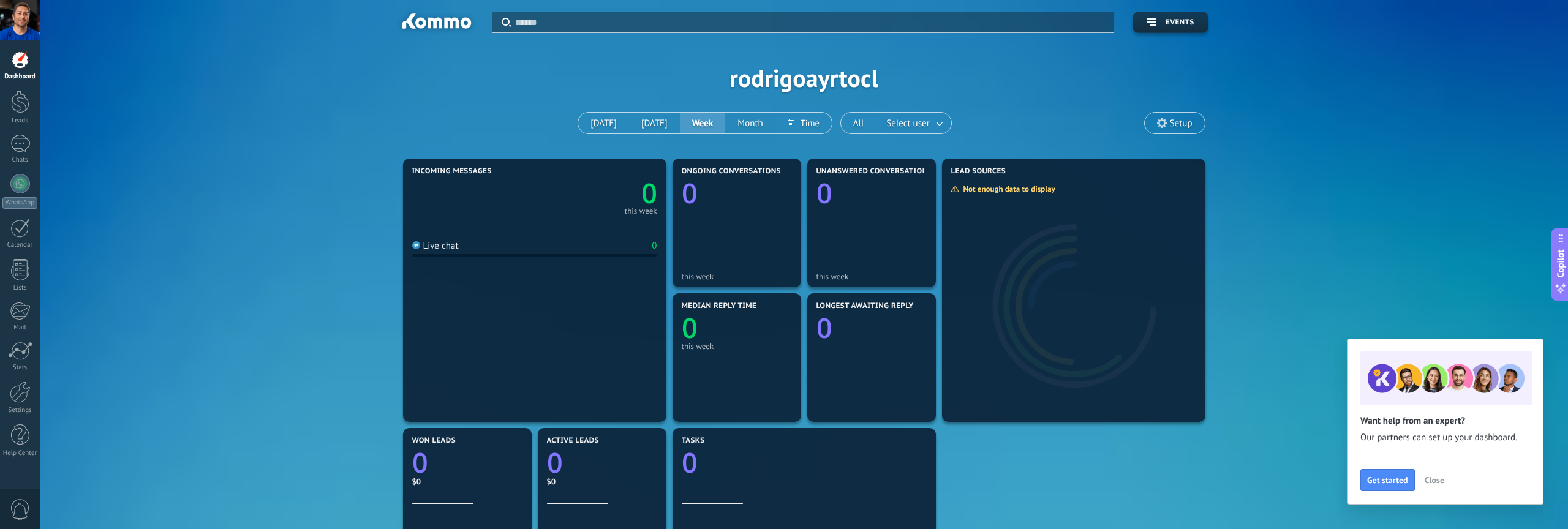
click at [18, 503] on span "0" at bounding box center [20, 510] width 21 height 22
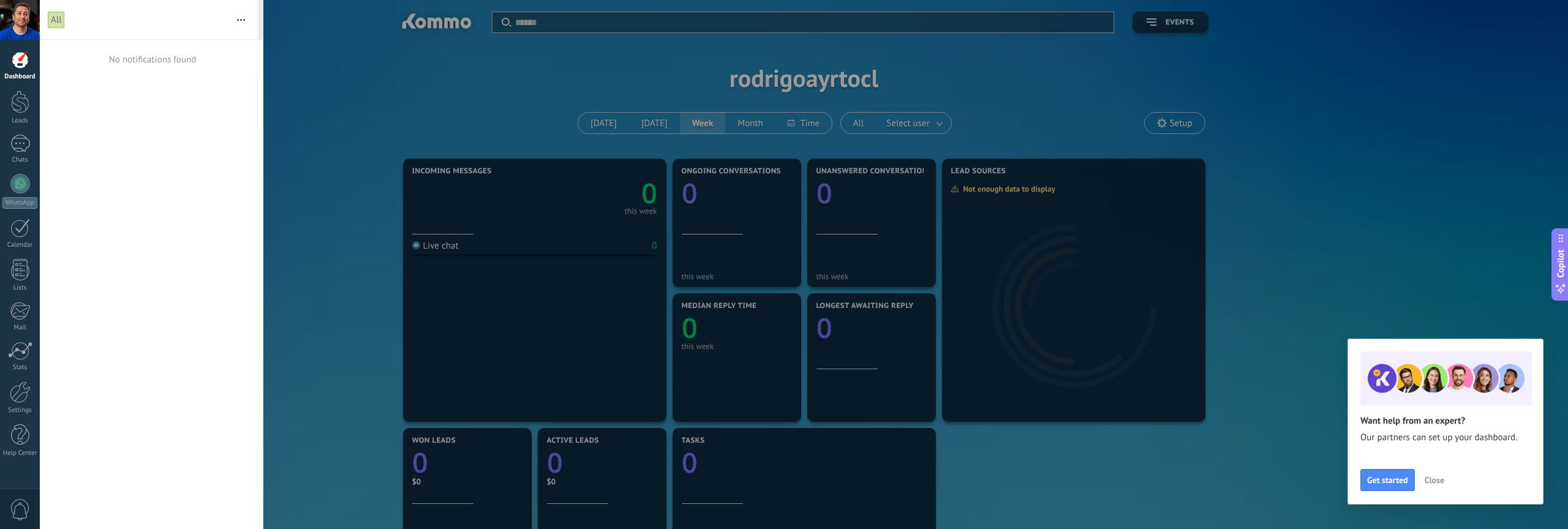
click at [20, 504] on span "0" at bounding box center [20, 510] width 21 height 22
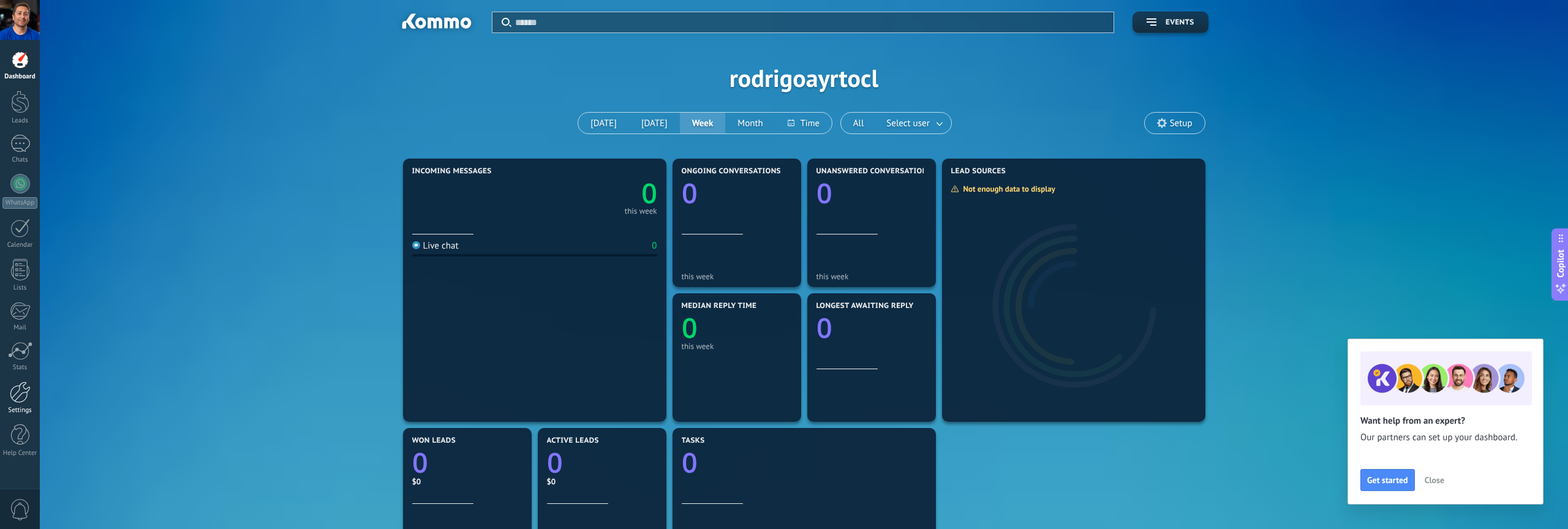
click at [25, 409] on div "Settings" at bounding box center [20, 411] width 36 height 8
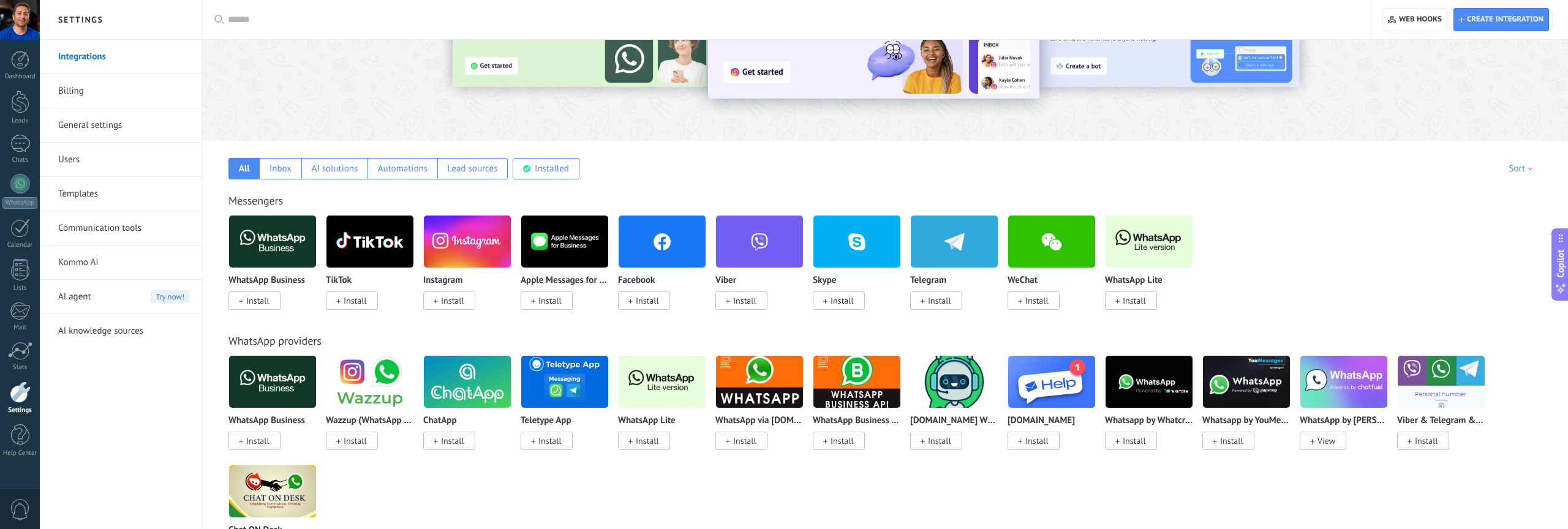
scroll to position [114, 0]
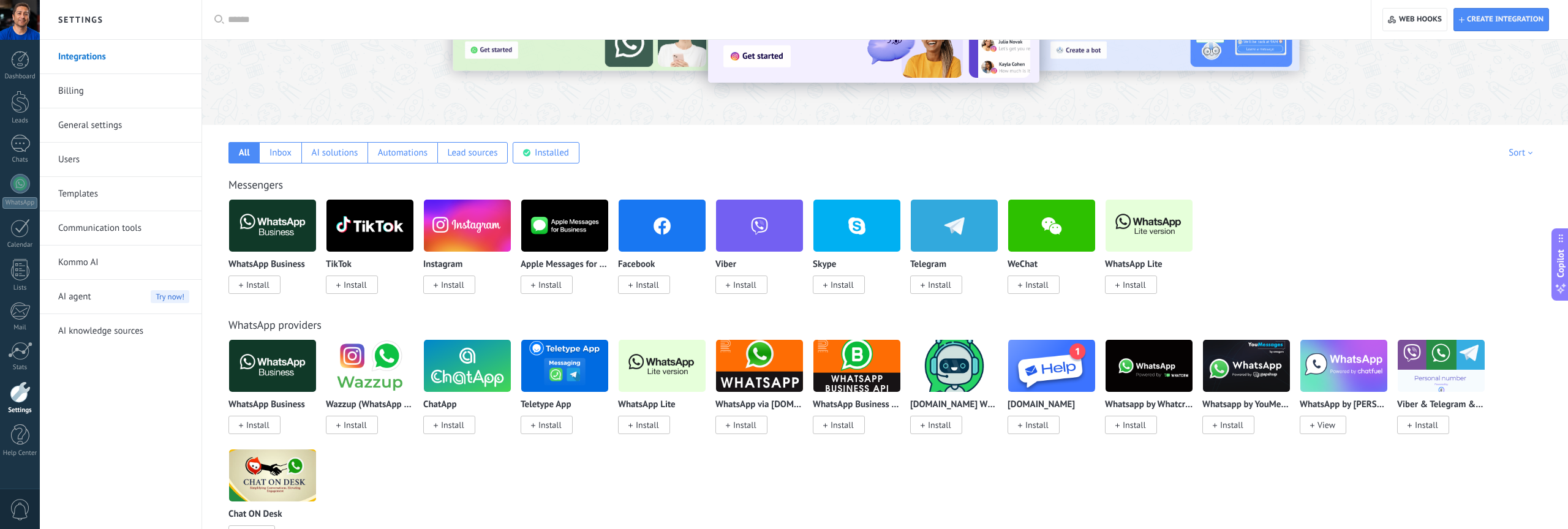
click at [261, 284] on span "Install" at bounding box center [258, 284] width 24 height 11
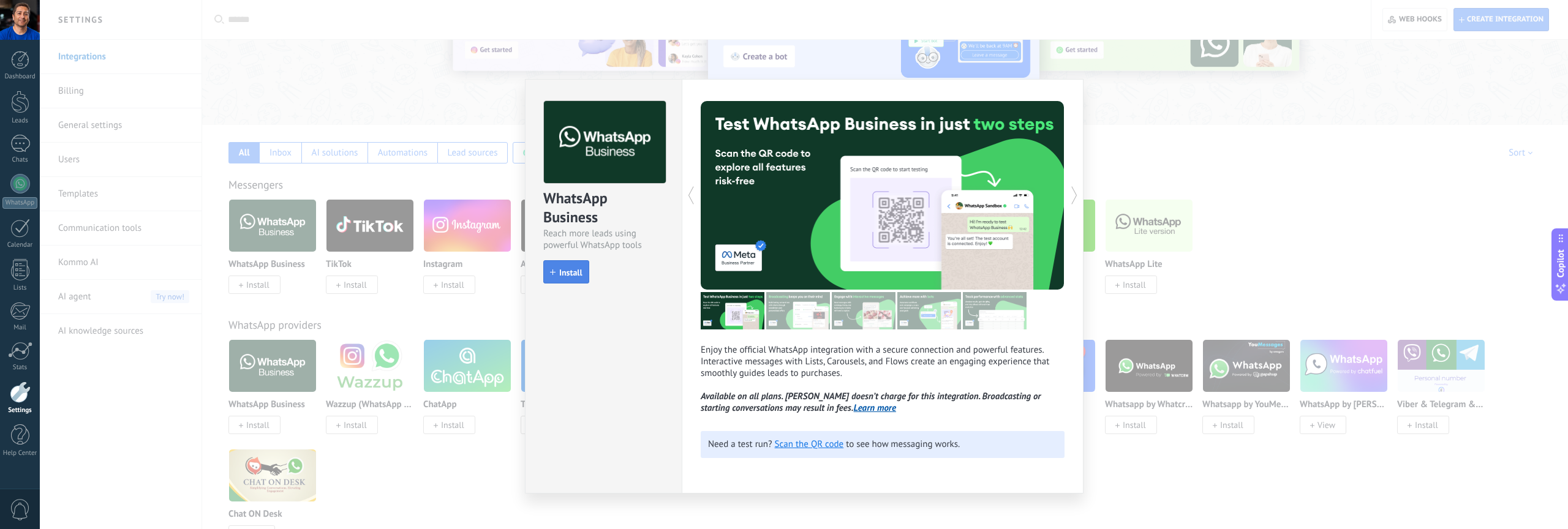
click at [573, 271] on span "Install" at bounding box center [571, 272] width 24 height 9
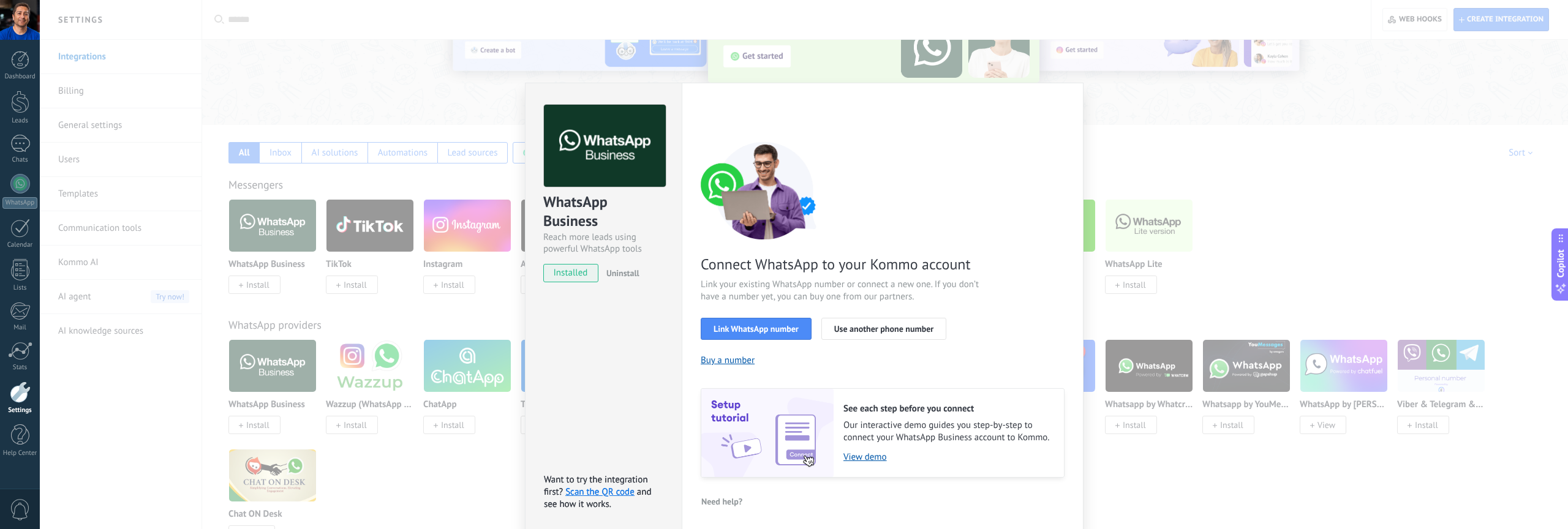
click at [1200, 156] on div "WhatsApp Business Reach more leads using powerful WhatsApp tools installed Unin…" at bounding box center [804, 264] width 1529 height 529
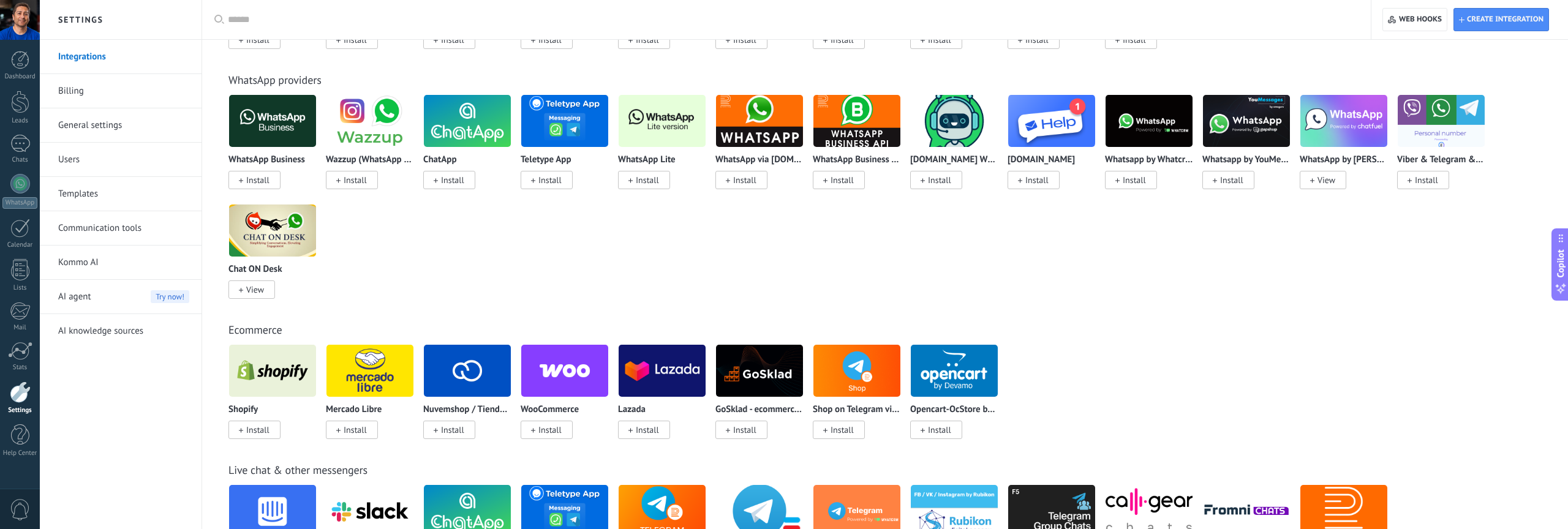
scroll to position [360, 0]
click at [78, 90] on link "Billing" at bounding box center [123, 91] width 131 height 35
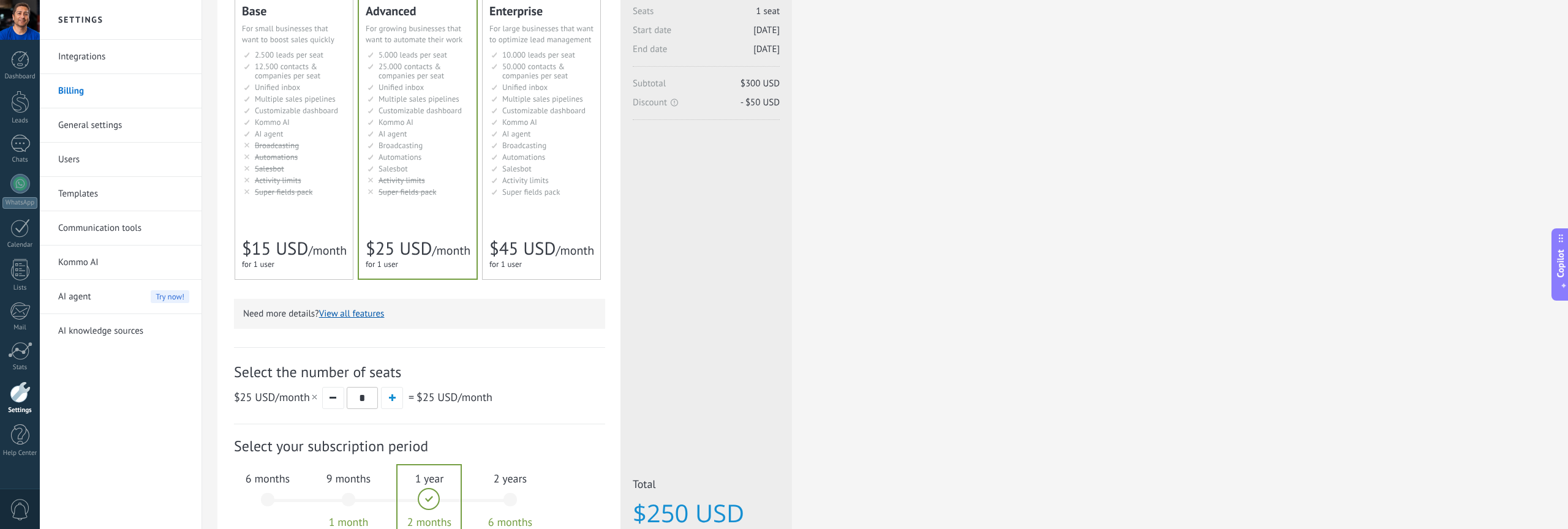
scroll to position [116, 0]
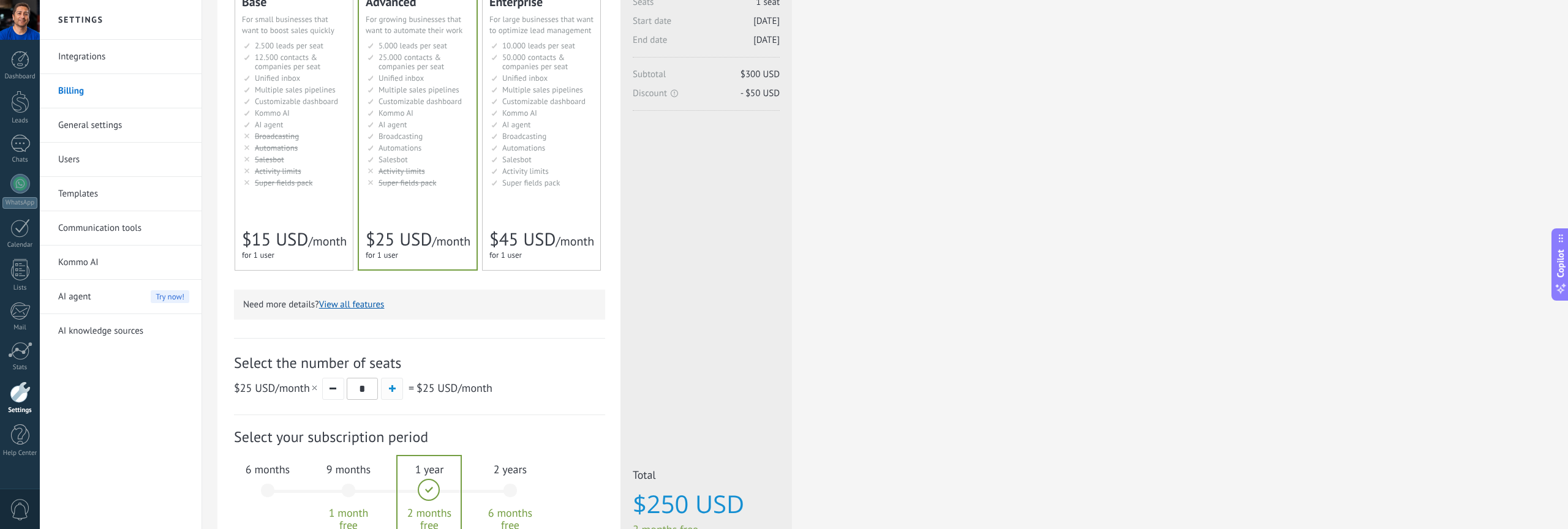
click at [394, 390] on span "button" at bounding box center [392, 388] width 7 height 7
click at [338, 391] on button "button" at bounding box center [333, 389] width 22 height 22
type input "*"
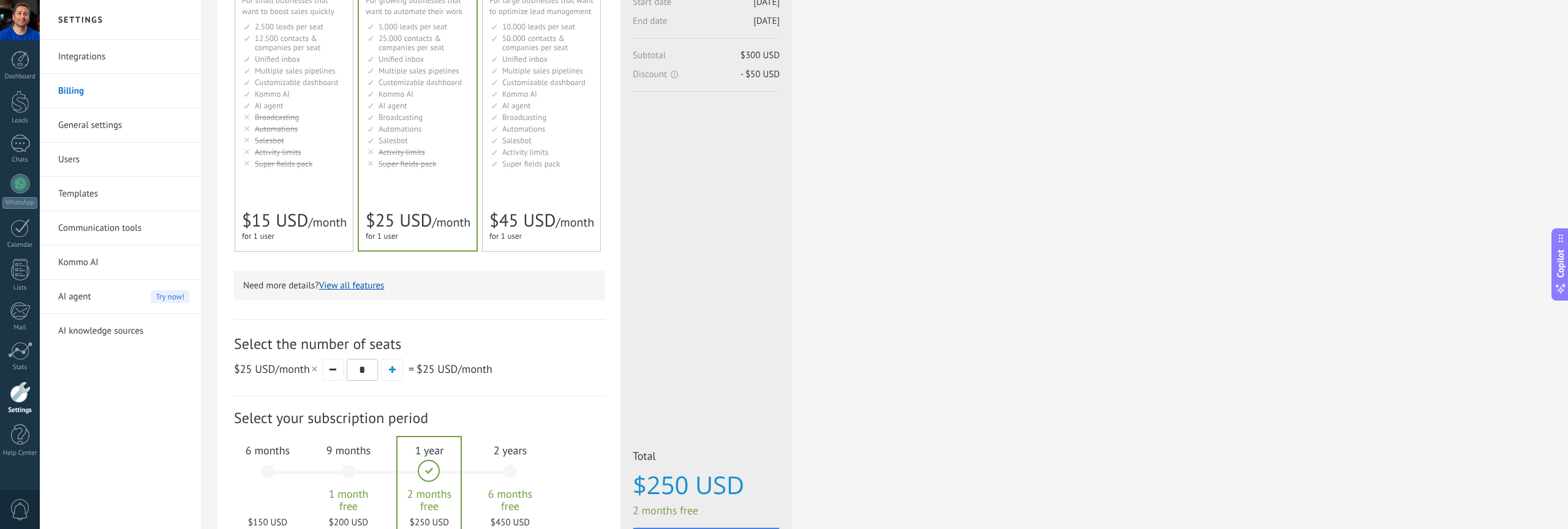
scroll to position [191, 0]
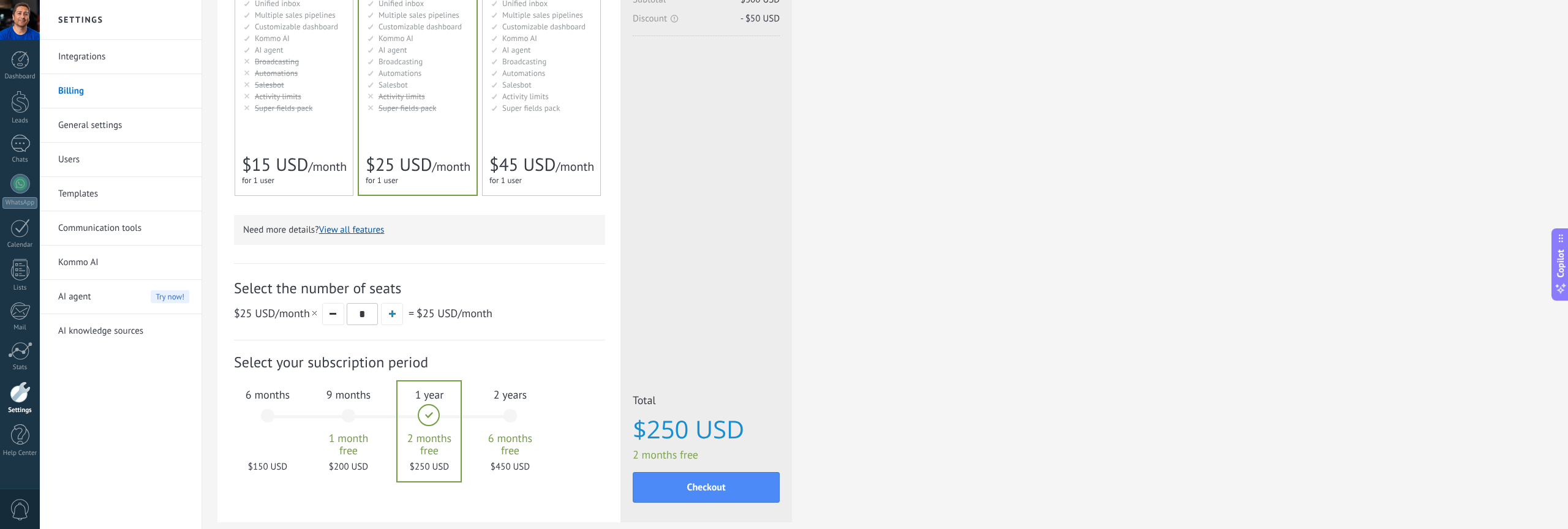
click at [373, 231] on button "View all features" at bounding box center [352, 230] width 65 height 12
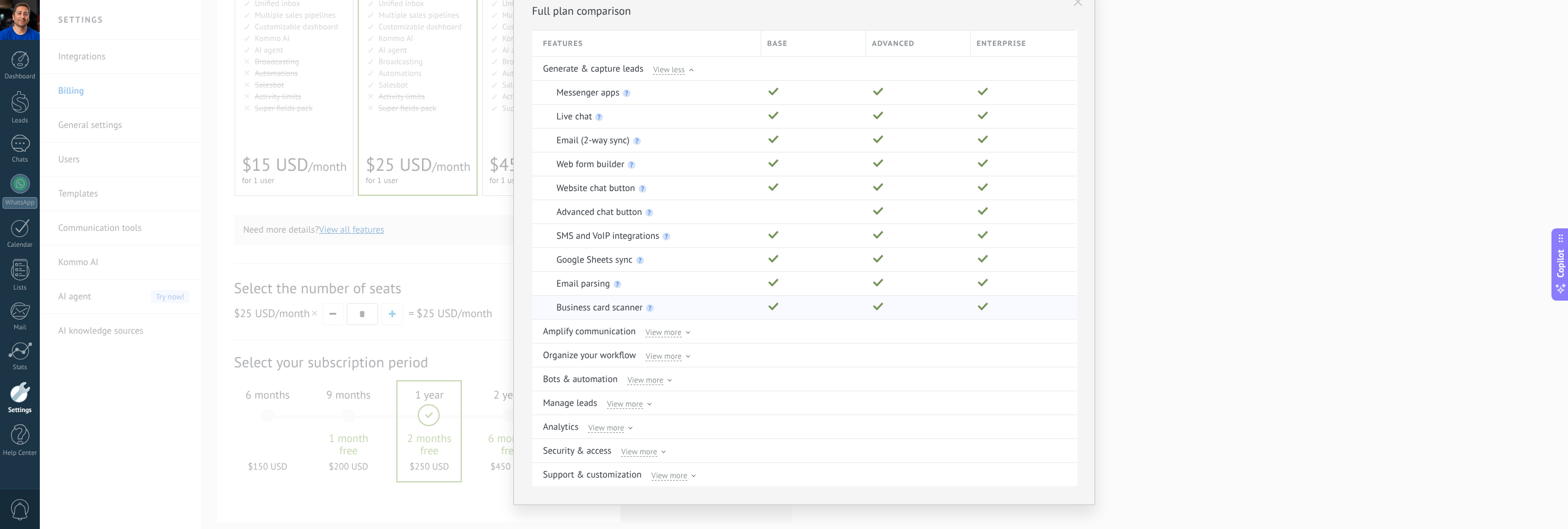
scroll to position [71, 0]
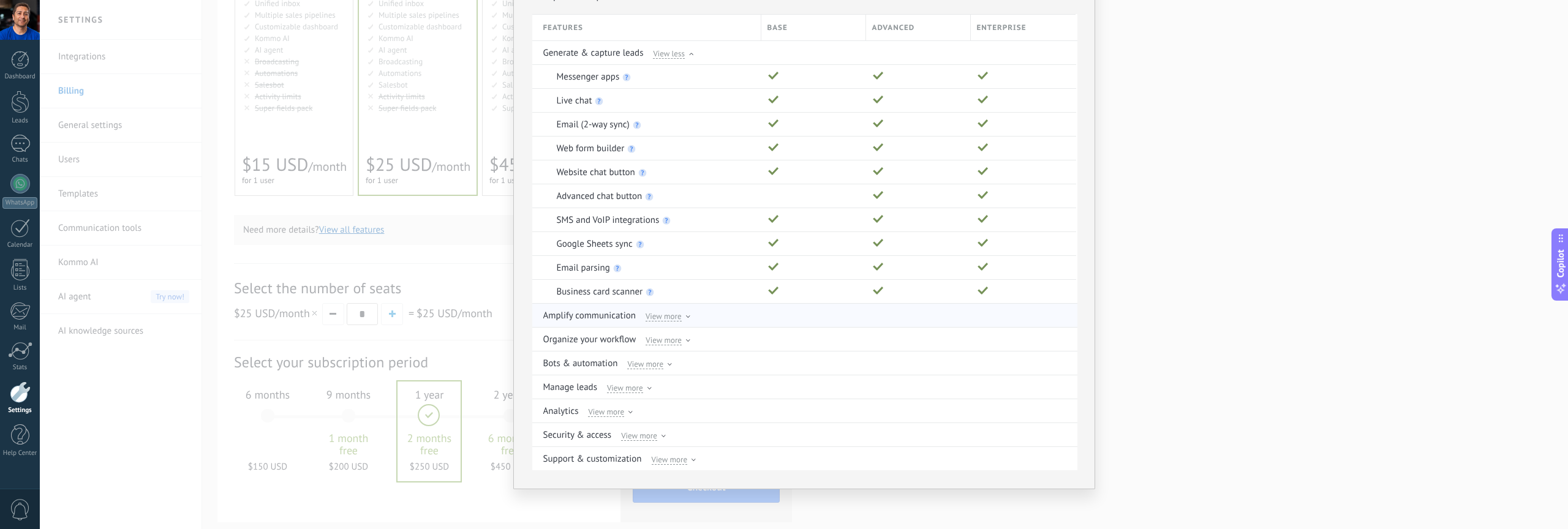
click at [682, 319] on div "View more" at bounding box center [667, 315] width 44 height 11
click at [678, 344] on span "View more" at bounding box center [664, 340] width 37 height 11
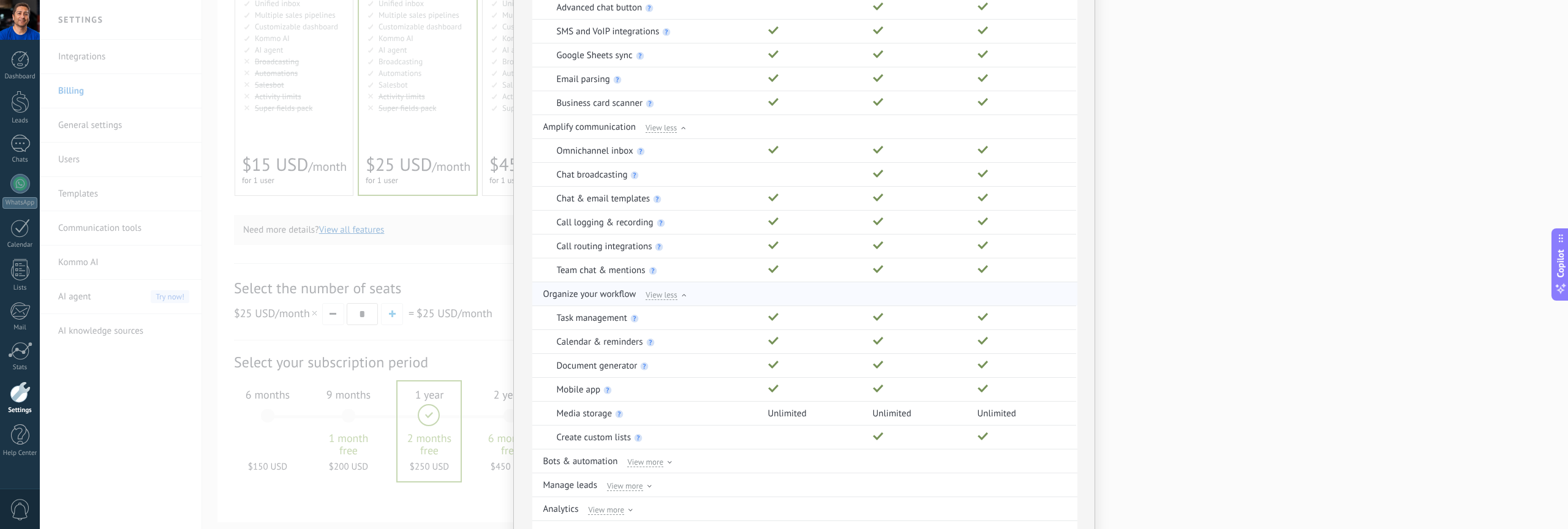
scroll to position [340, 0]
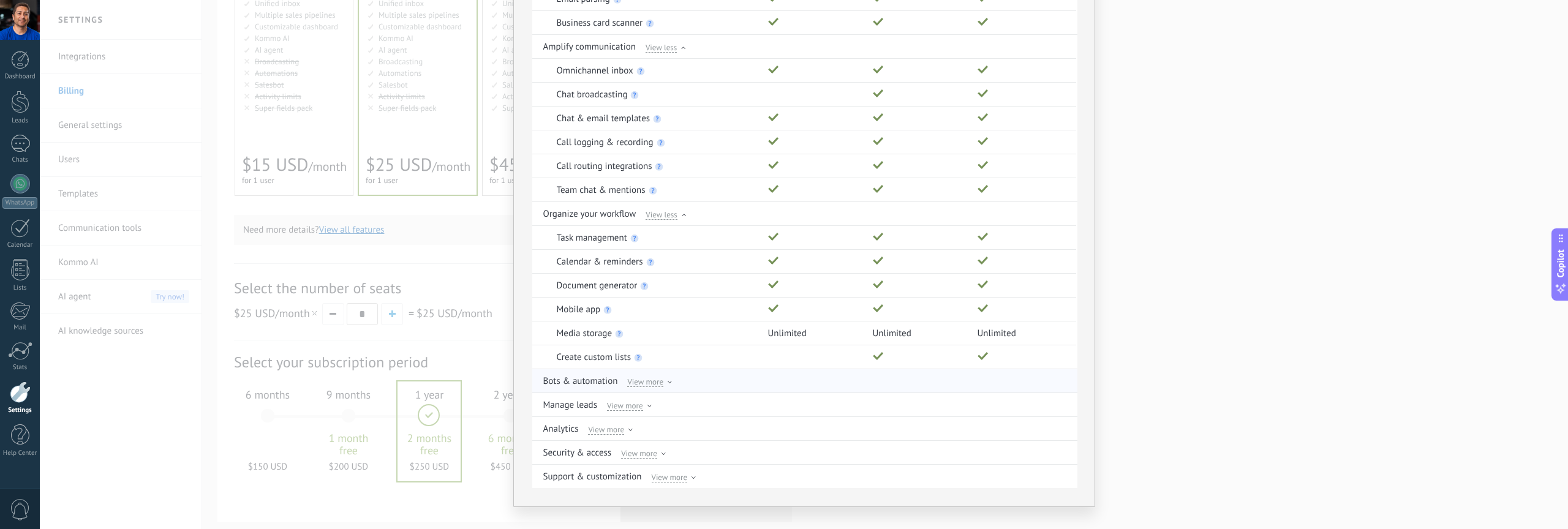
click at [668, 380] on div "View more" at bounding box center [649, 380] width 44 height 11
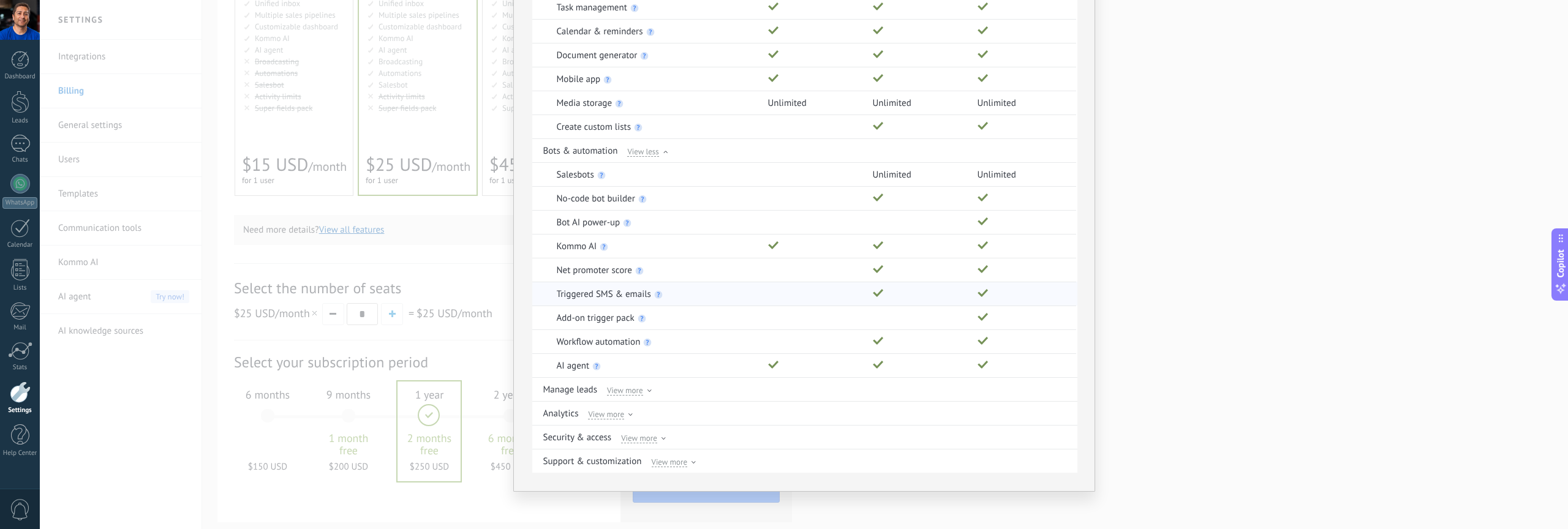
scroll to position [572, 0]
click at [648, 390] on div at bounding box center [650, 390] width 4 height 6
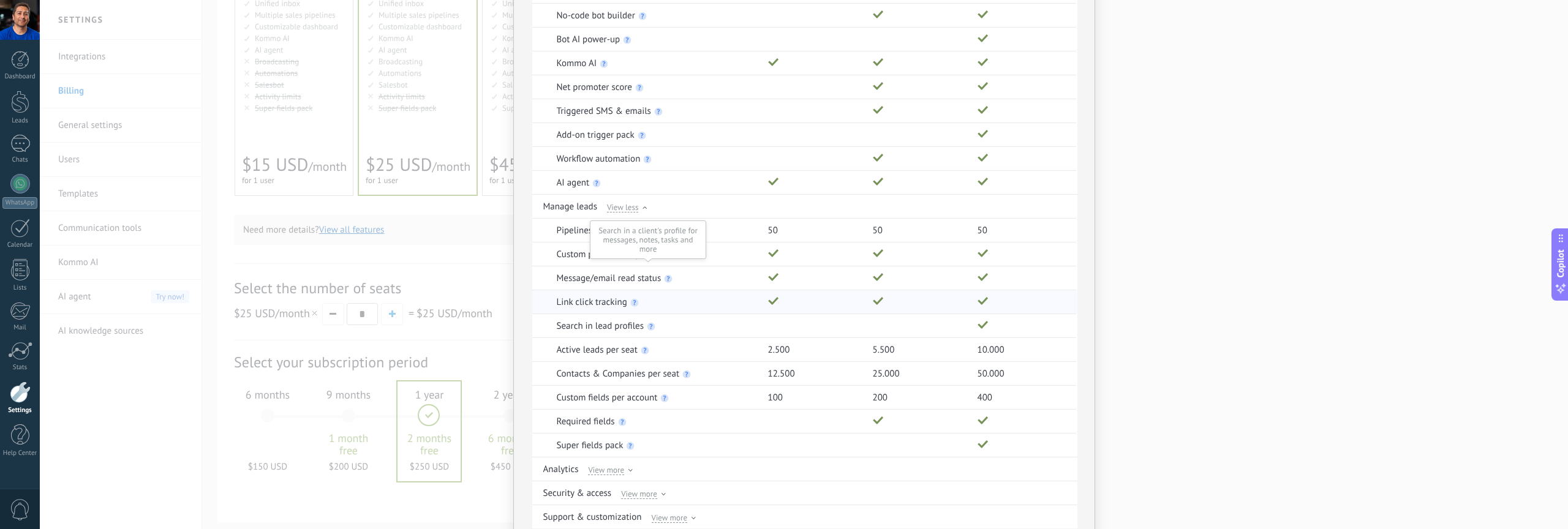
scroll to position [811, 0]
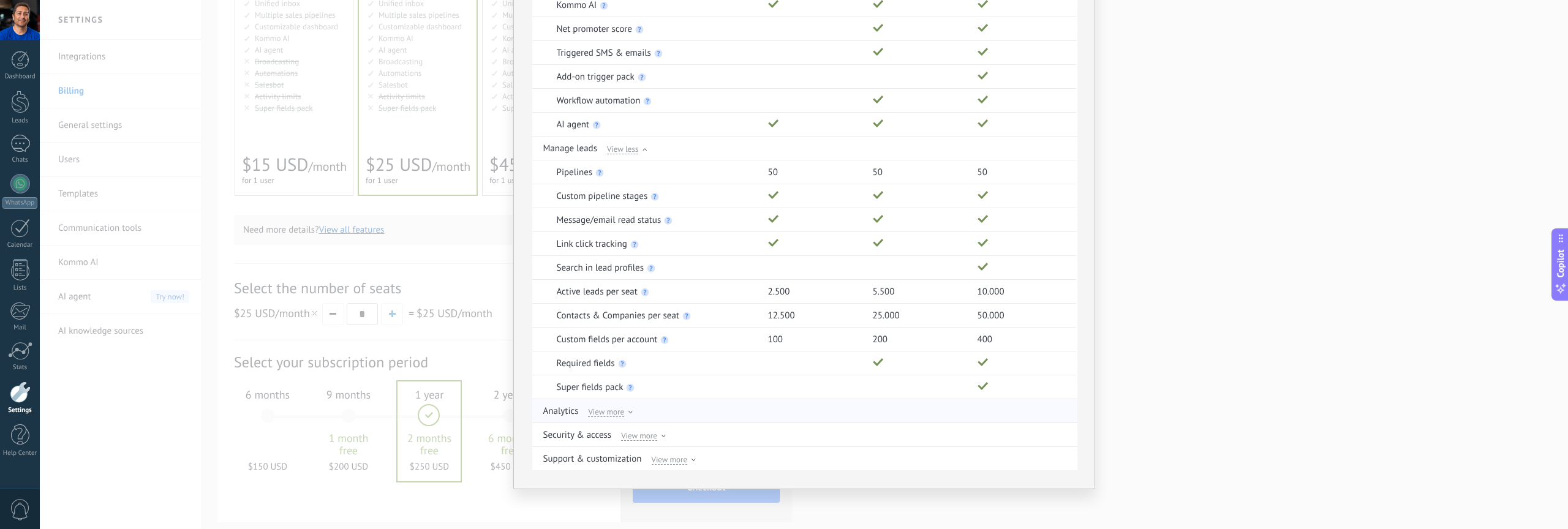
click at [628, 412] on use at bounding box center [630, 412] width 4 height 2
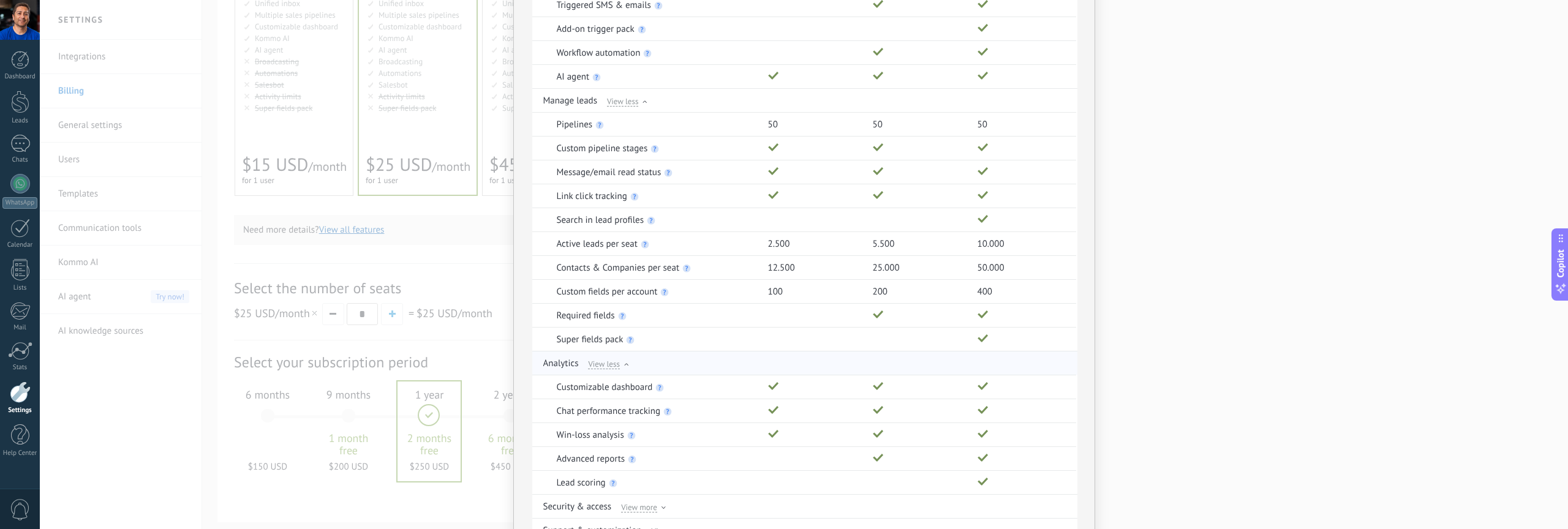
scroll to position [931, 0]
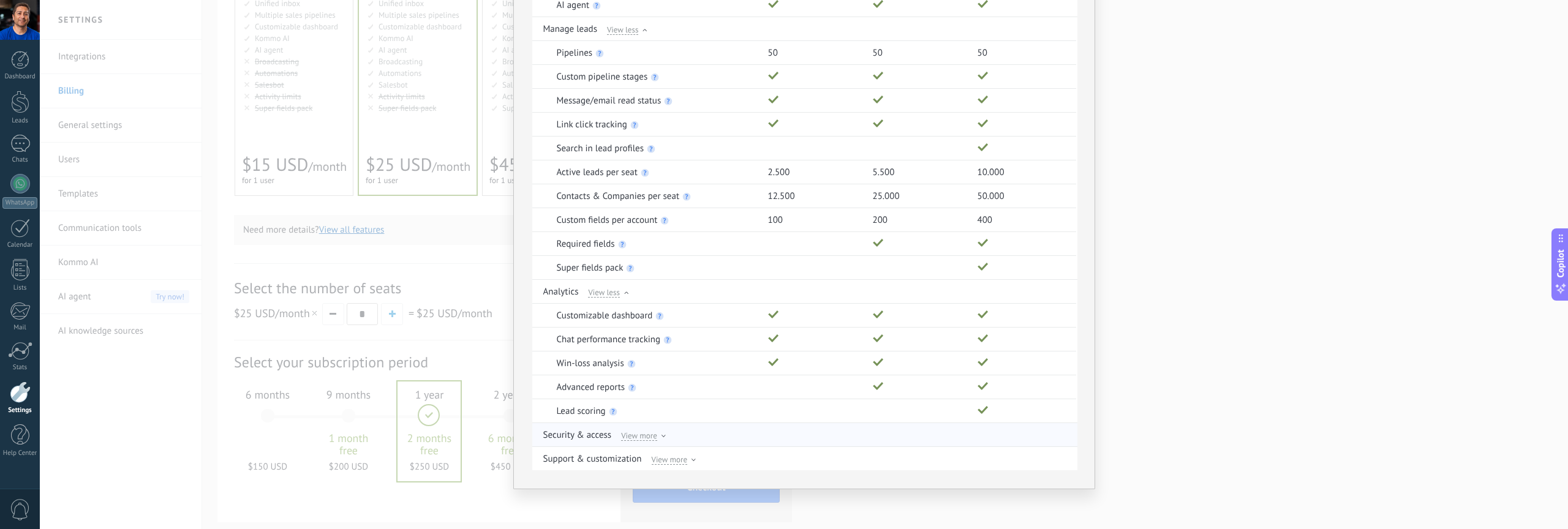
click at [662, 436] on use at bounding box center [664, 435] width 4 height 2
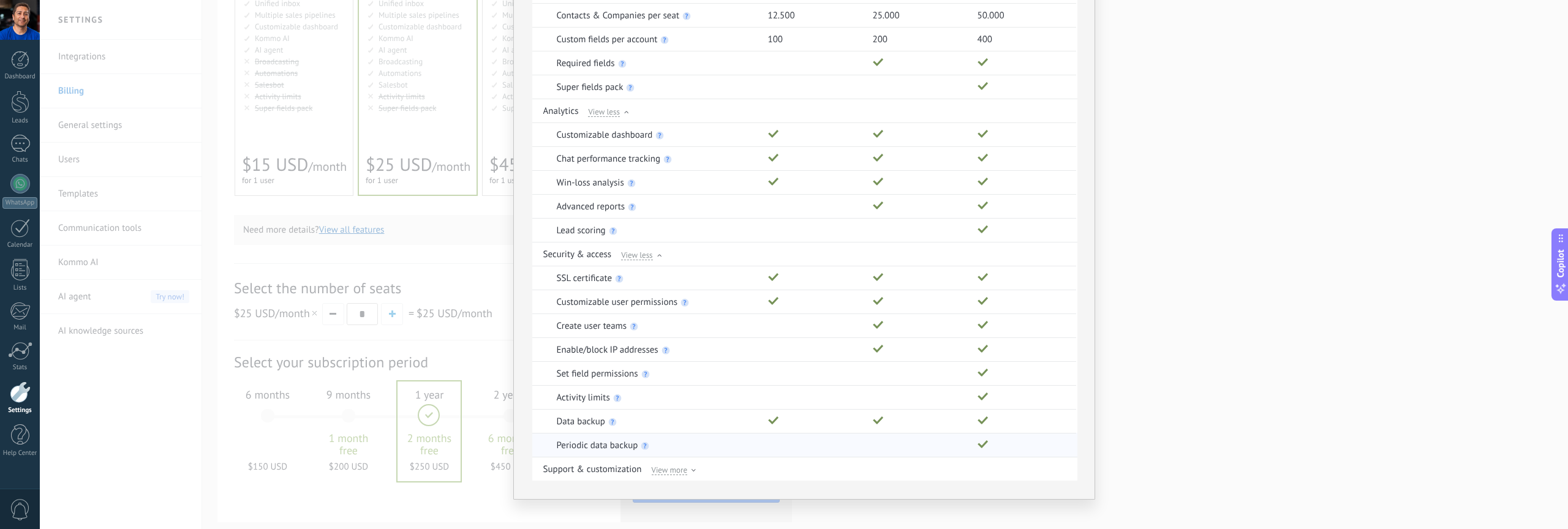
scroll to position [1121, 0]
click at [687, 459] on div "View more" at bounding box center [673, 458] width 44 height 11
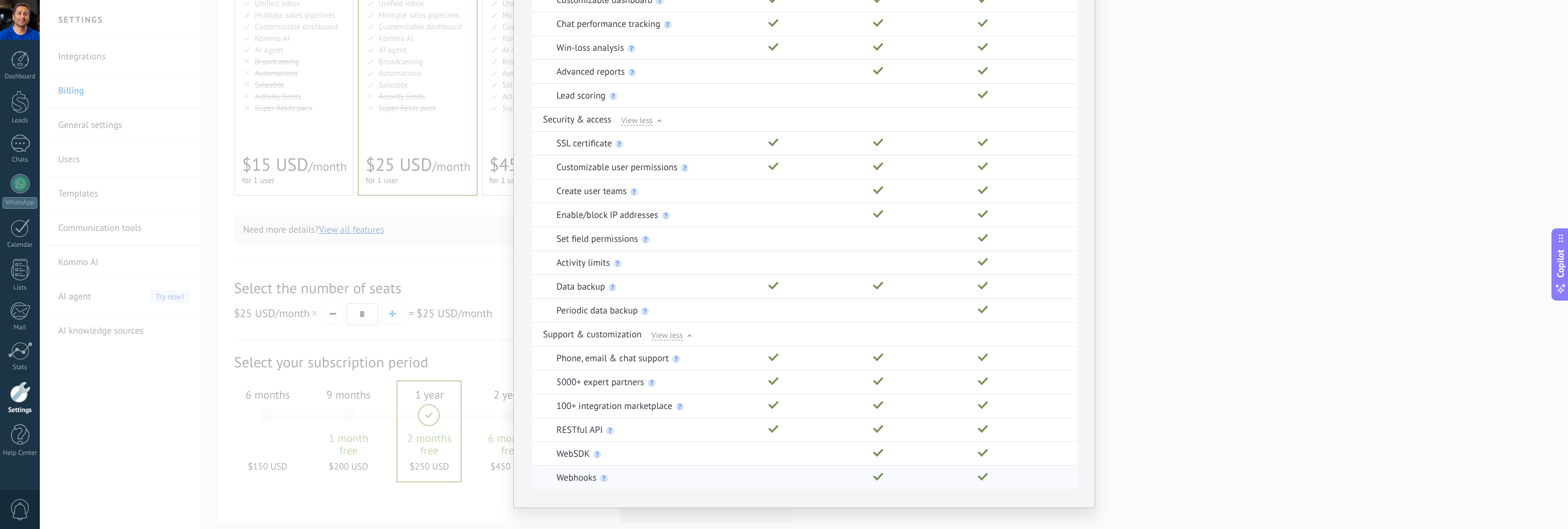
scroll to position [1265, 0]
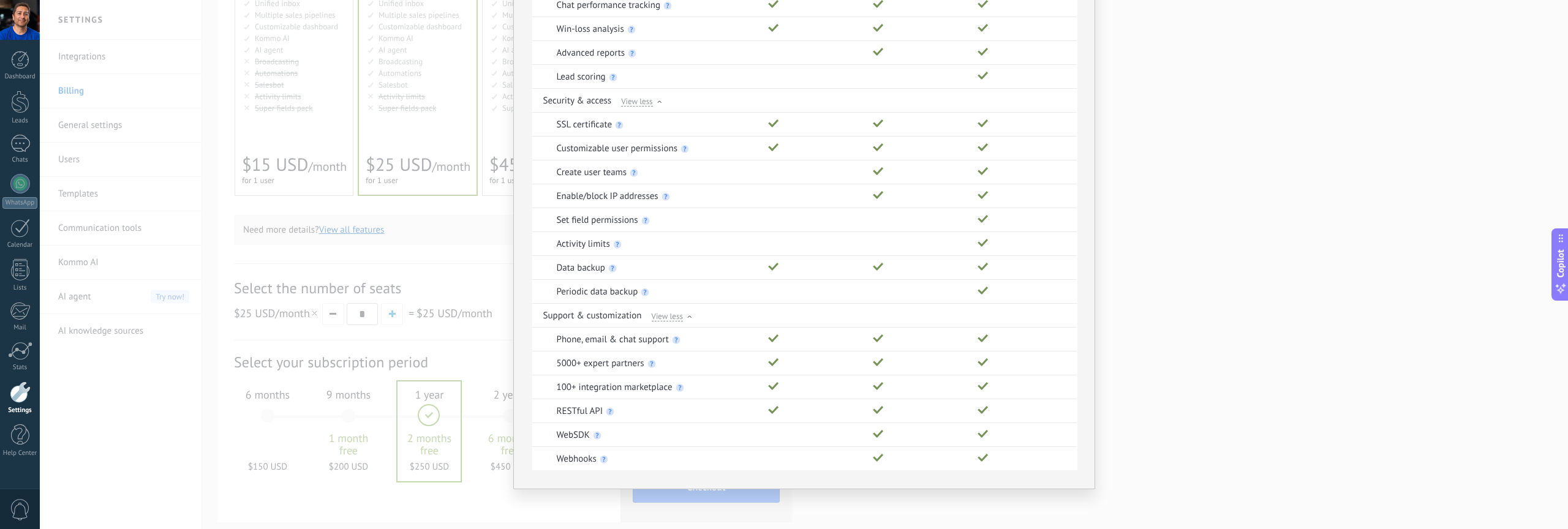
click at [1125, 340] on div "Full plan comparison Features Base Advanced Enterprise Generate & capture leads…" at bounding box center [804, 264] width 1529 height 529
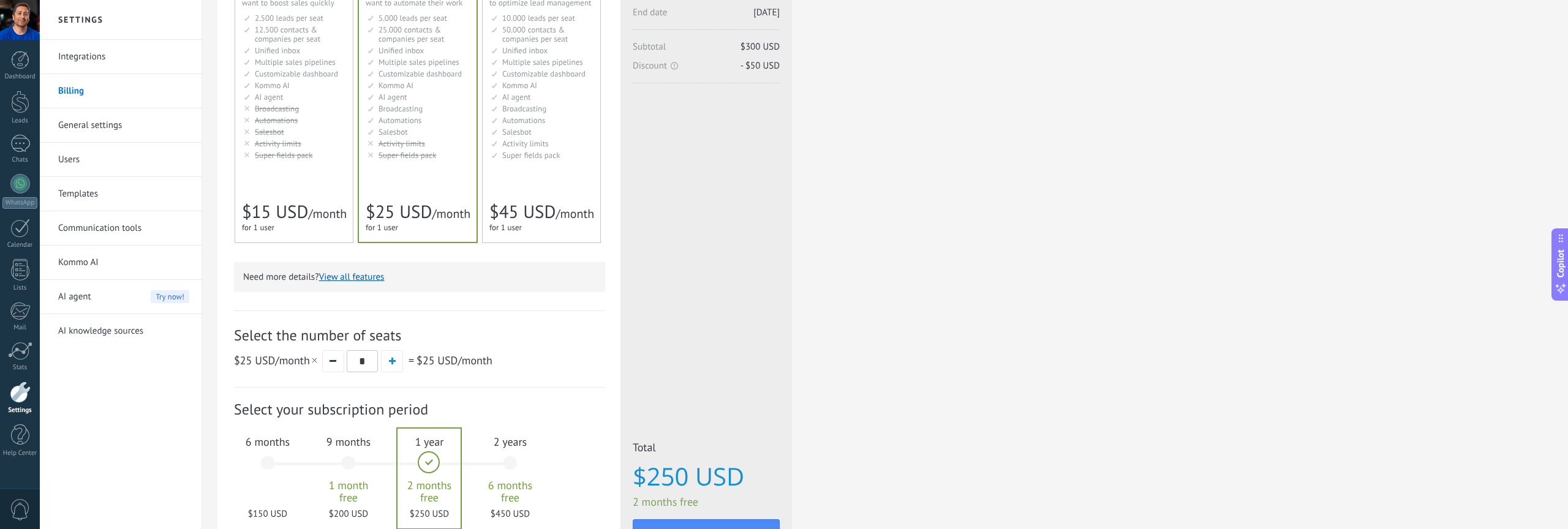
scroll to position [0, 0]
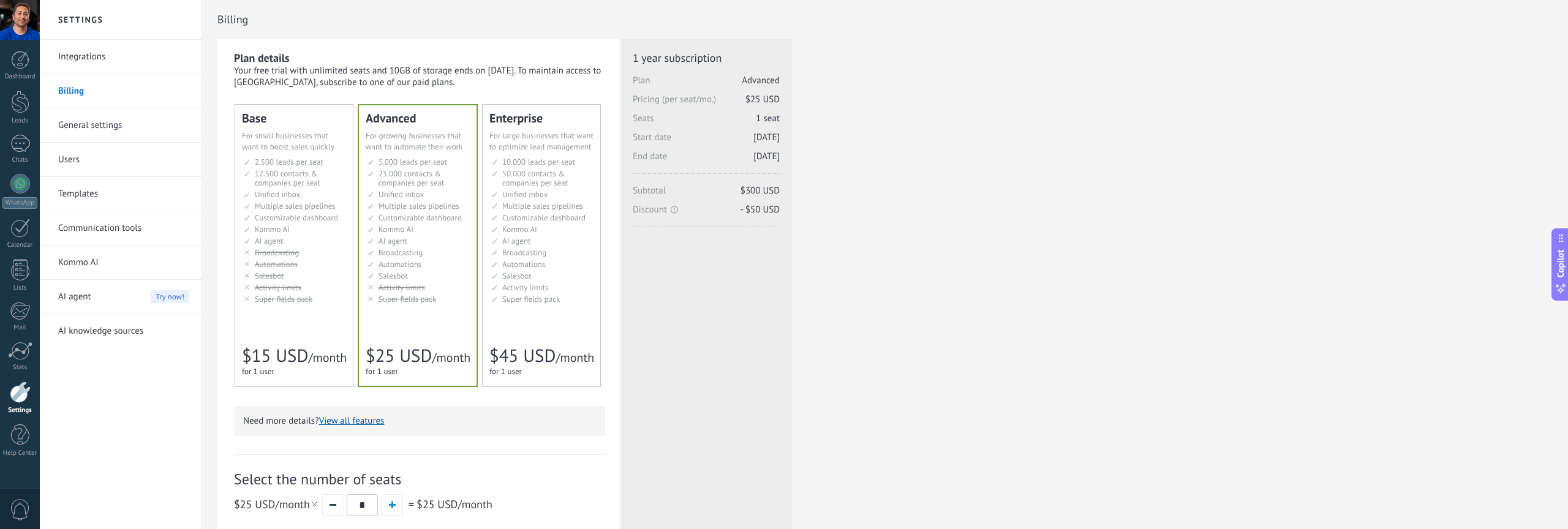
click at [98, 121] on link "General settings" at bounding box center [123, 125] width 131 height 35
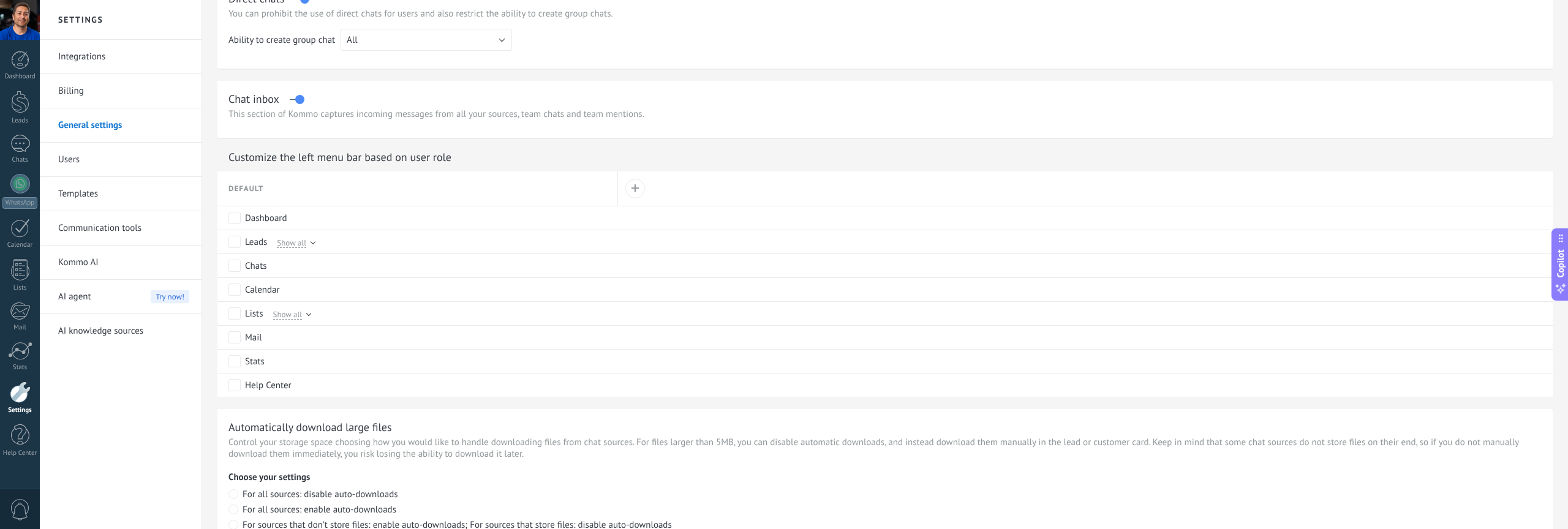
scroll to position [449, 0]
click at [310, 236] on div "Show all" at bounding box center [293, 239] width 43 height 11
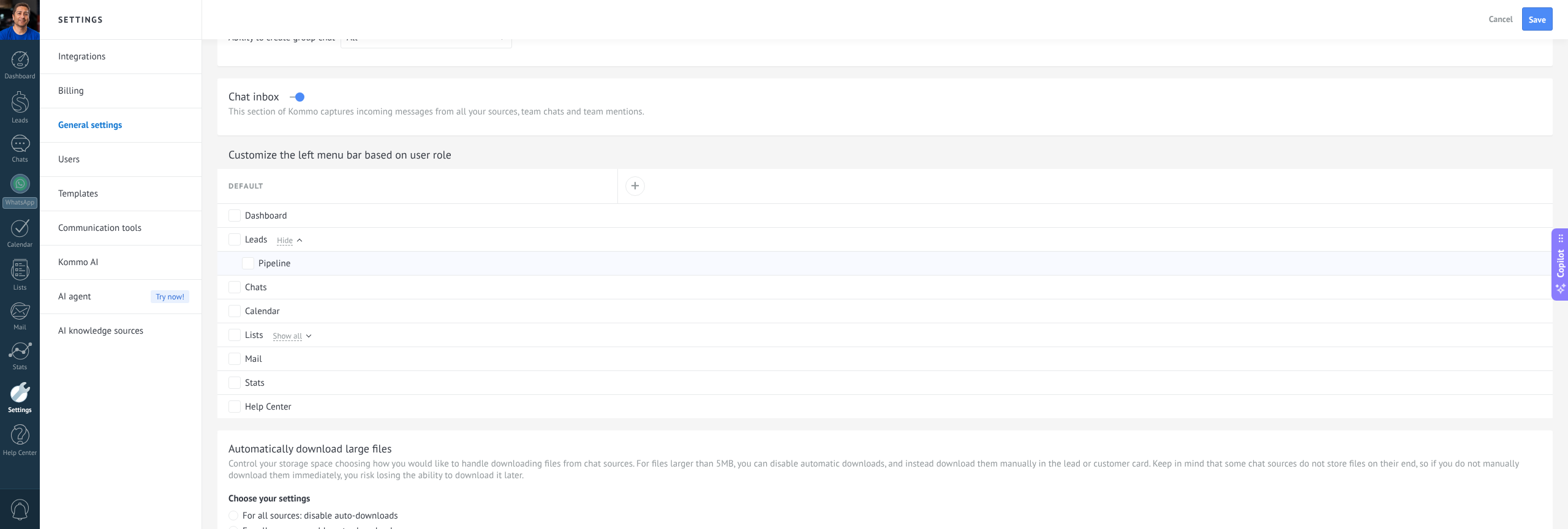
scroll to position [0, 0]
click at [294, 239] on div "Hide" at bounding box center [286, 239] width 30 height 11
click at [304, 334] on div "Show all" at bounding box center [289, 332] width 43 height 11
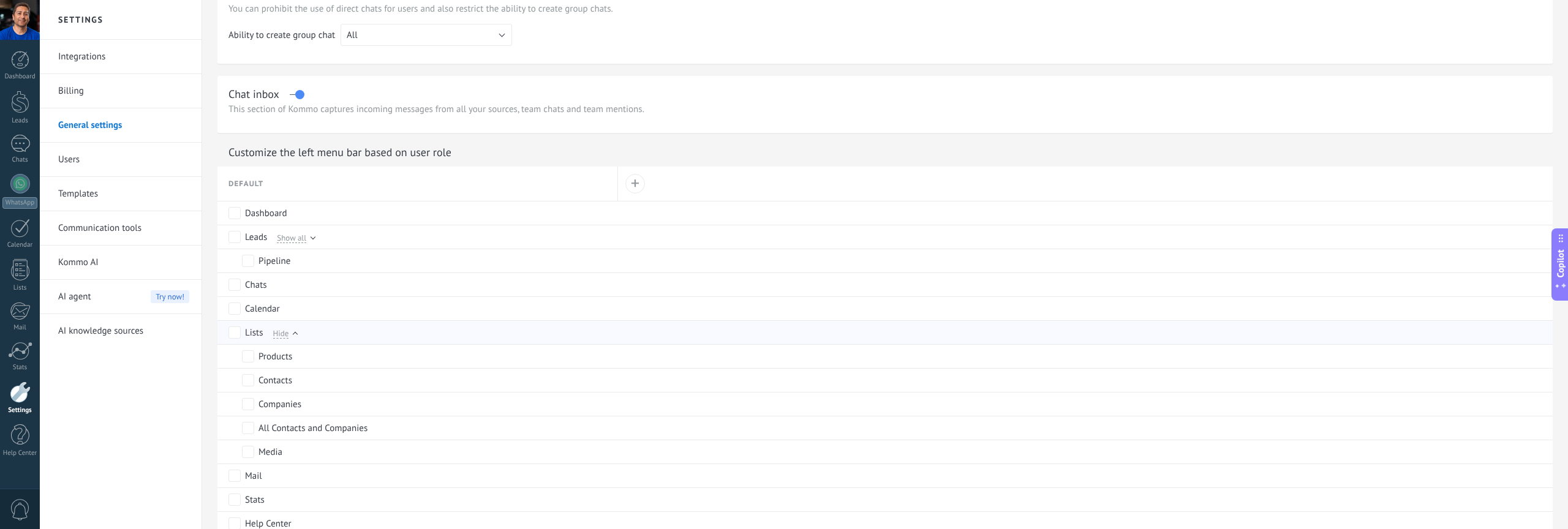
click at [301, 335] on div "Lists Hide" at bounding box center [420, 333] width 383 height 24
click at [288, 333] on span "Hide" at bounding box center [281, 333] width 16 height 11
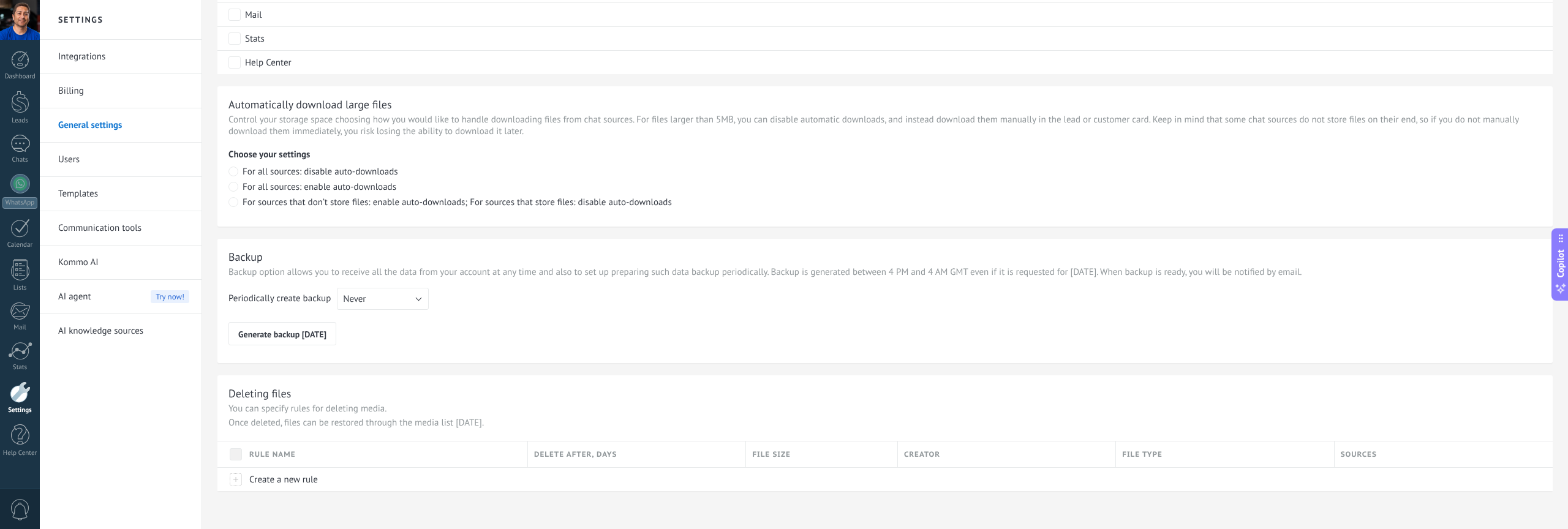
scroll to position [795, 0]
click at [84, 162] on link "Users" at bounding box center [123, 160] width 131 height 35
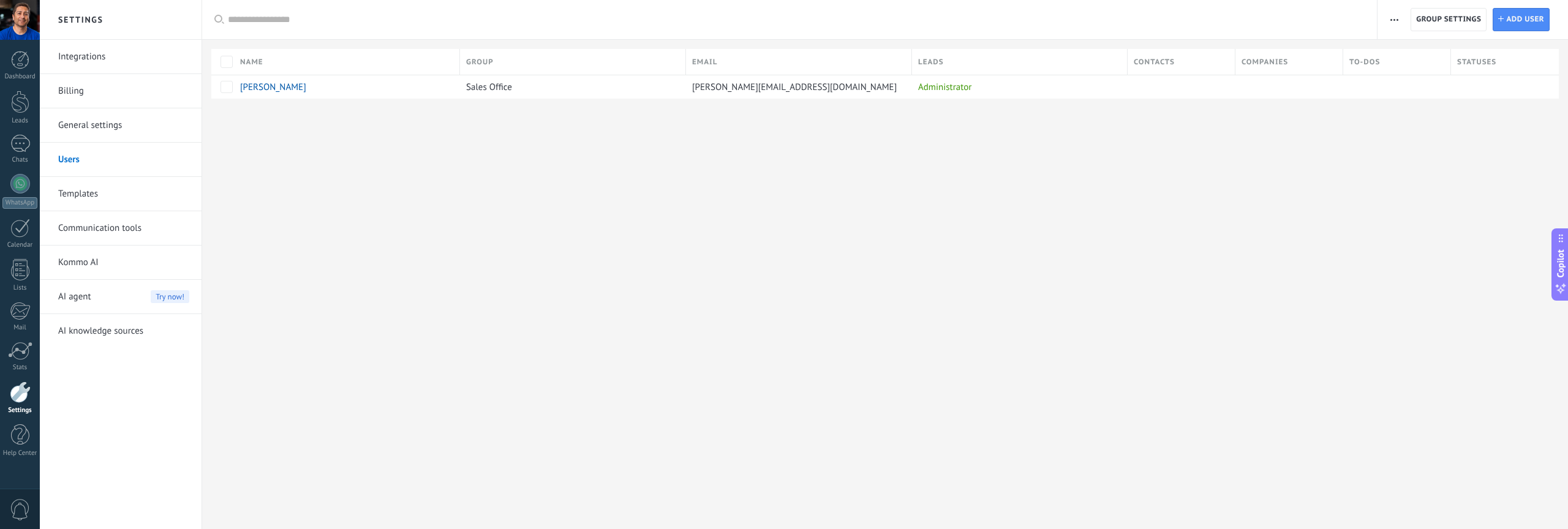
click at [78, 192] on link "Templates" at bounding box center [123, 193] width 131 height 35
